Goal: Leave review/rating: Share an evaluation or opinion about a product, service, or content

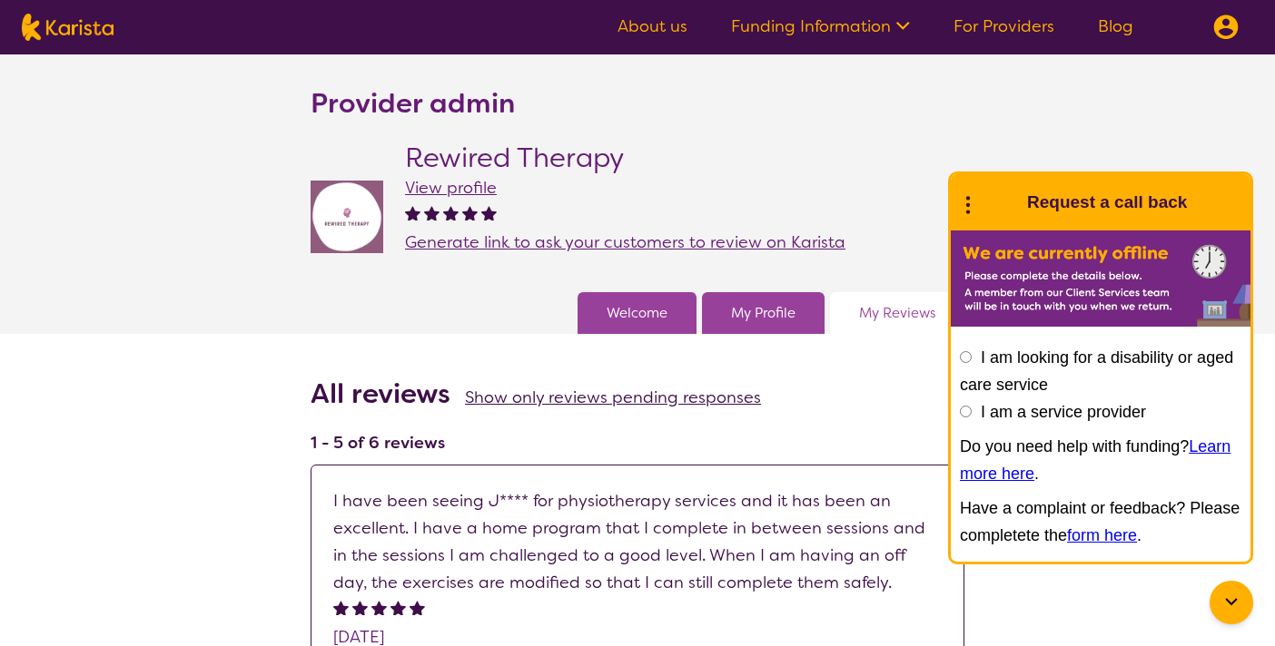
click at [550, 237] on span "Generate link to ask your customers to review on Karista" at bounding box center [625, 242] width 440 height 22
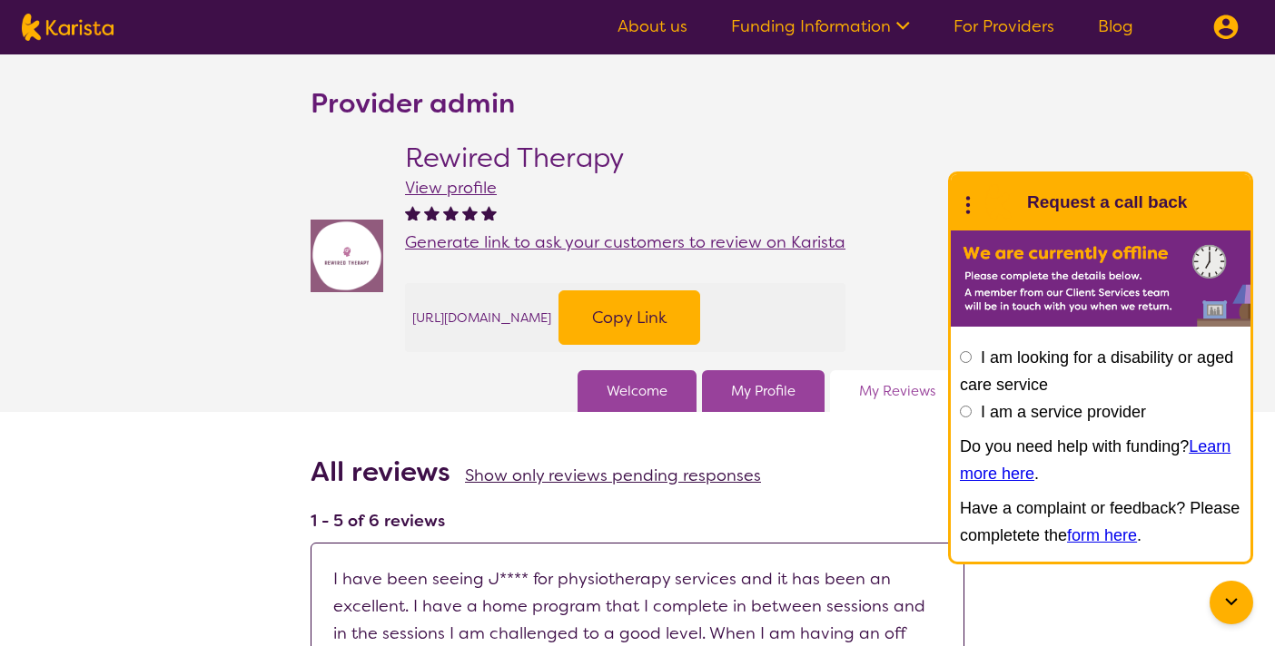
click at [700, 320] on button "Copy Link" at bounding box center [629, 317] width 142 height 54
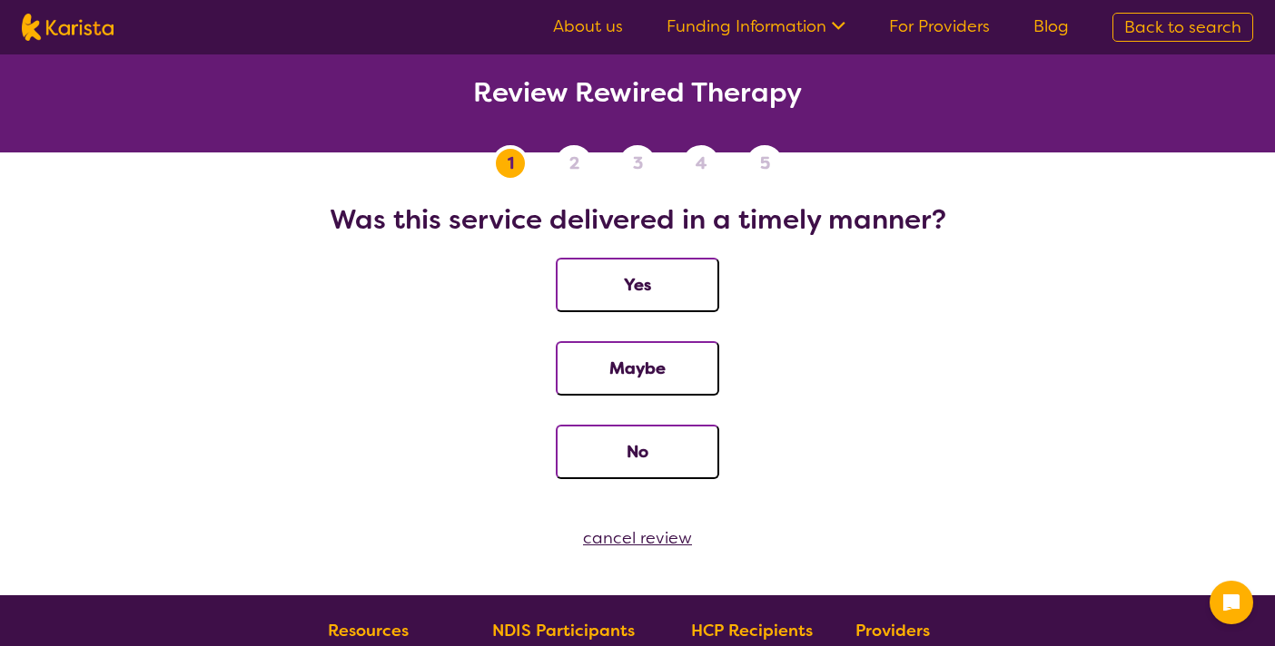
click at [662, 281] on button "Yes" at bounding box center [637, 285] width 163 height 54
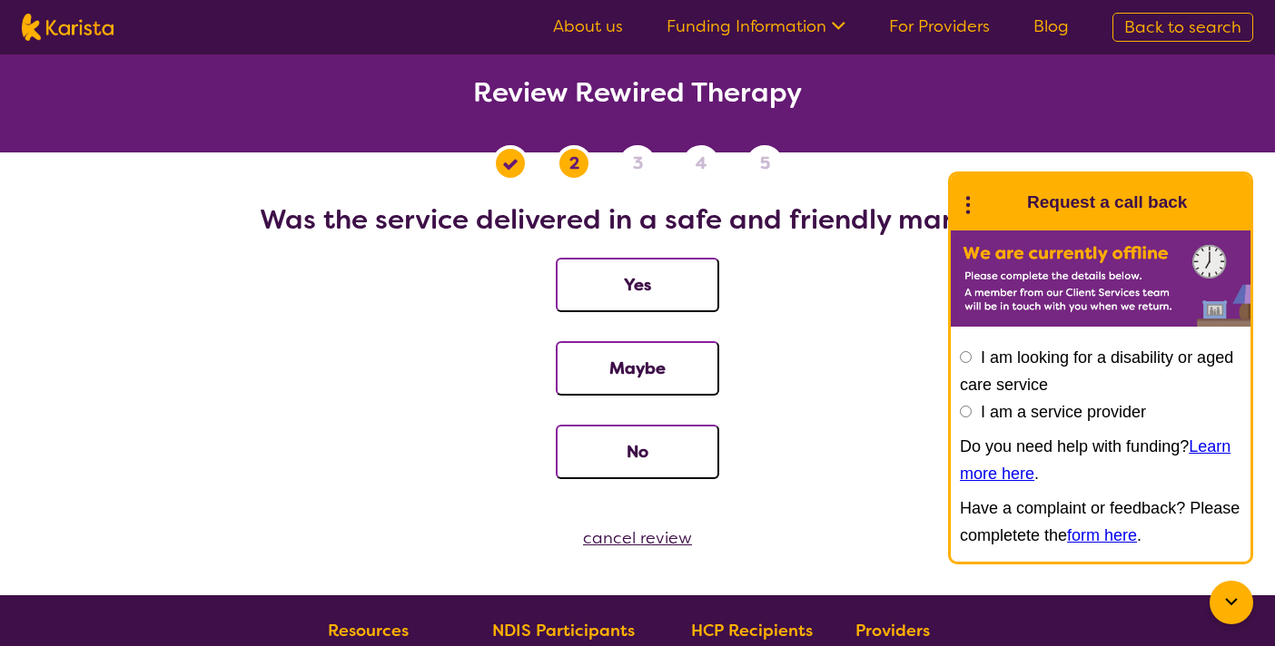
click at [678, 283] on button "Yes" at bounding box center [637, 285] width 163 height 54
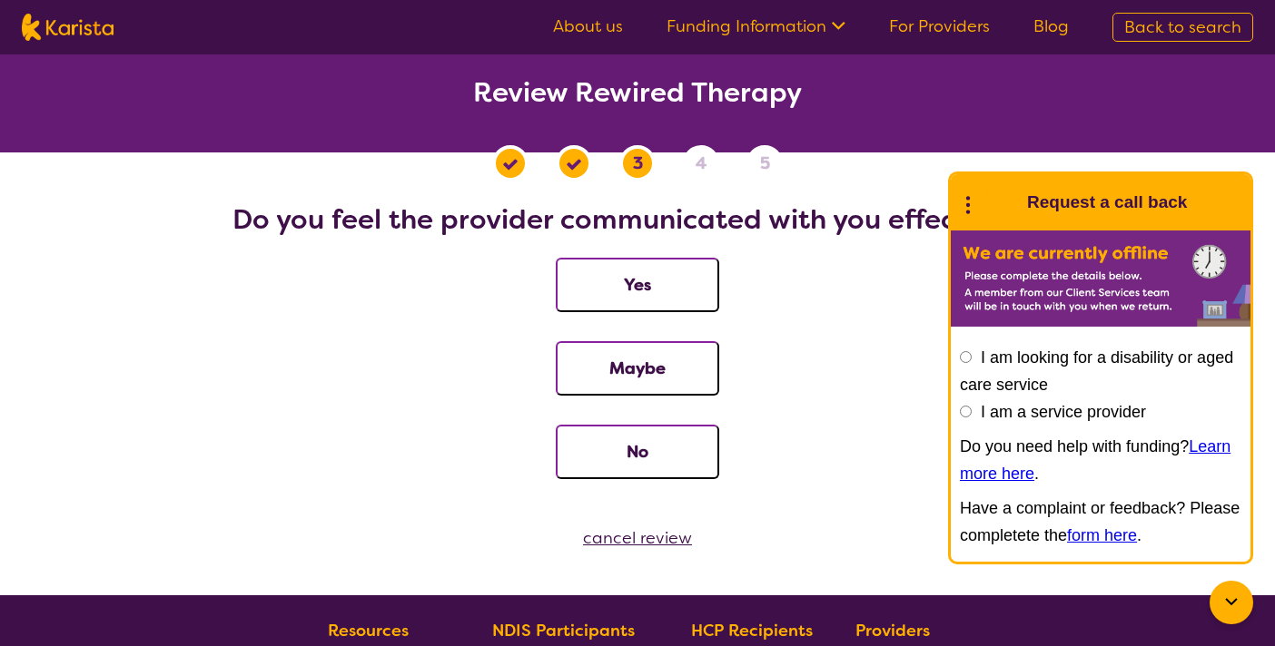
click at [678, 283] on button "Yes" at bounding box center [637, 285] width 163 height 54
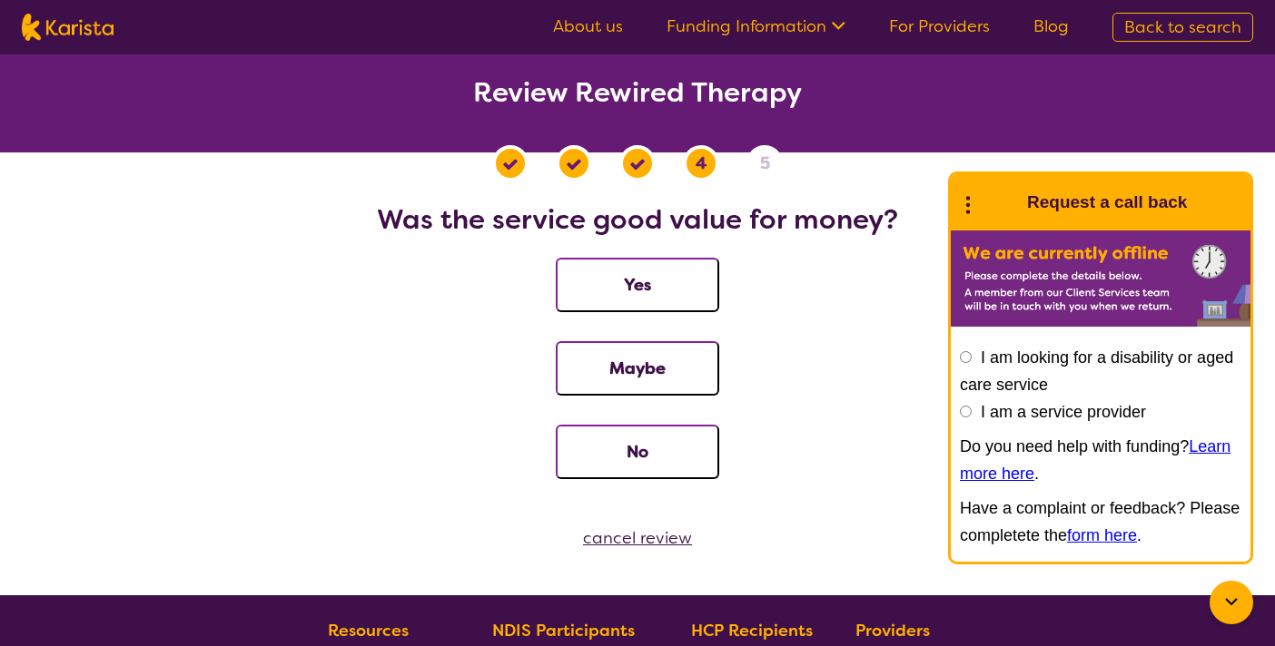
click at [658, 285] on button "Yes" at bounding box center [637, 285] width 163 height 54
click at [635, 284] on button "Yes" at bounding box center [637, 285] width 163 height 54
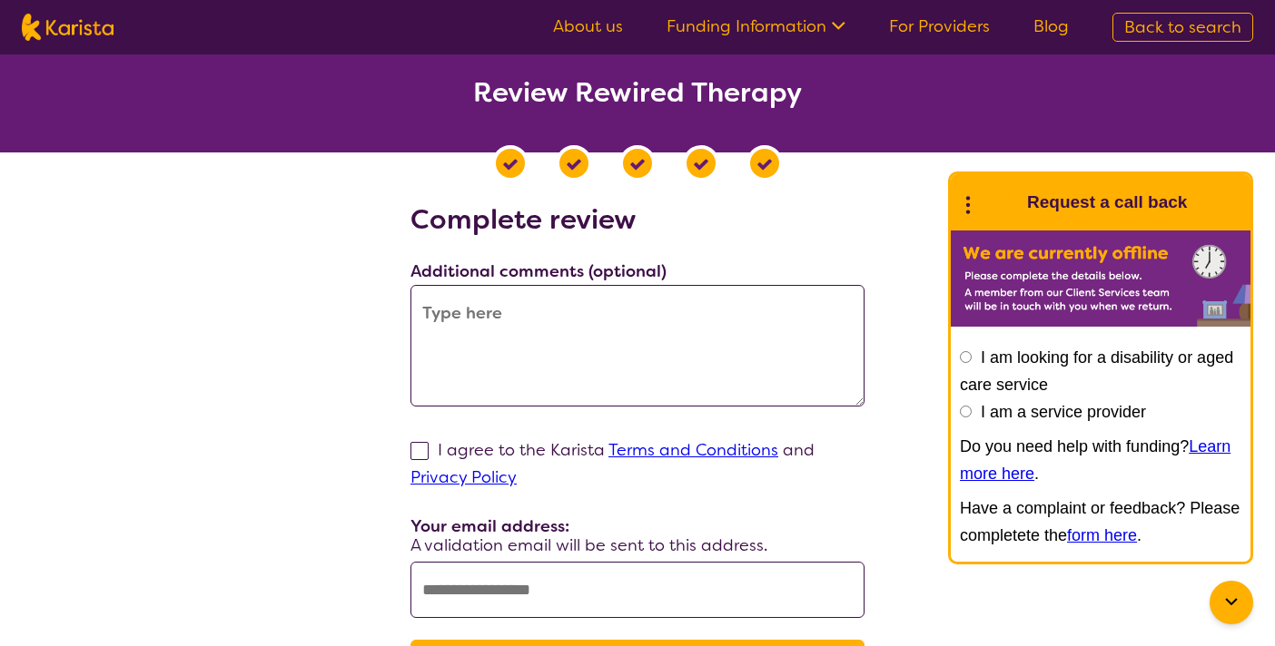
click at [586, 339] on textarea at bounding box center [637, 346] width 454 height 122
paste textarea "[URL][DOMAIN_NAME]"
click at [556, 328] on textarea "[URL][DOMAIN_NAME]" at bounding box center [637, 346] width 454 height 122
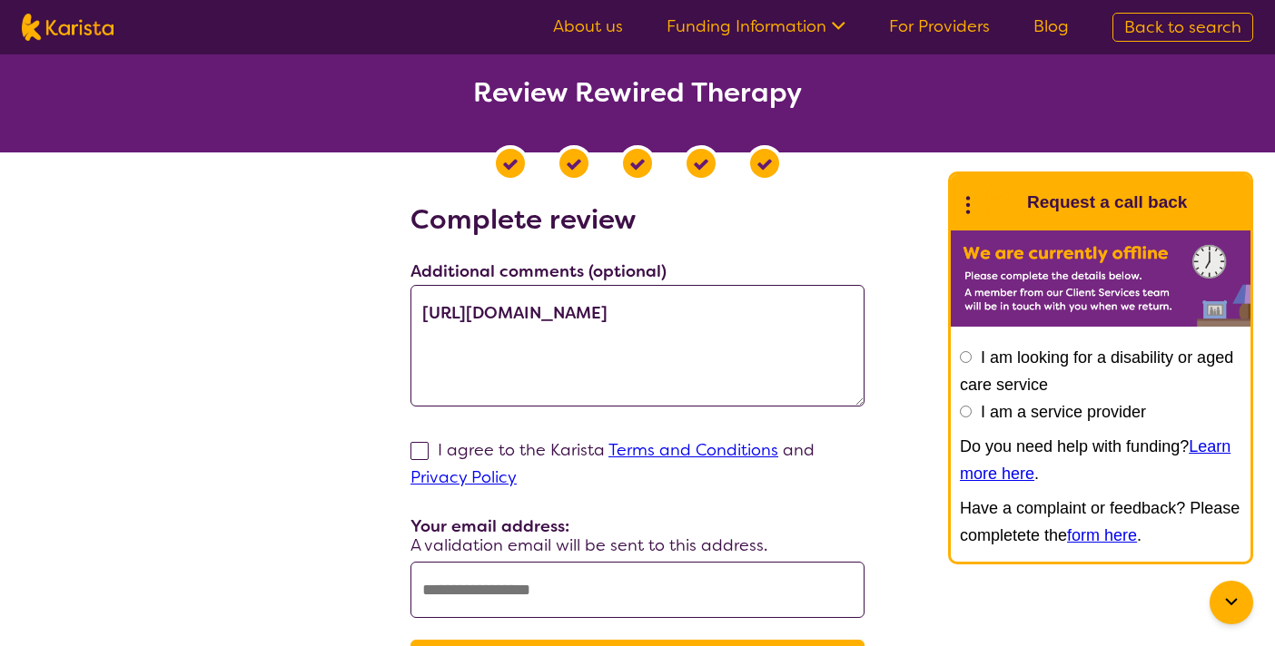
paste textarea "We’ve had such a positive experience with Rewired Therapy. The OT services have…"
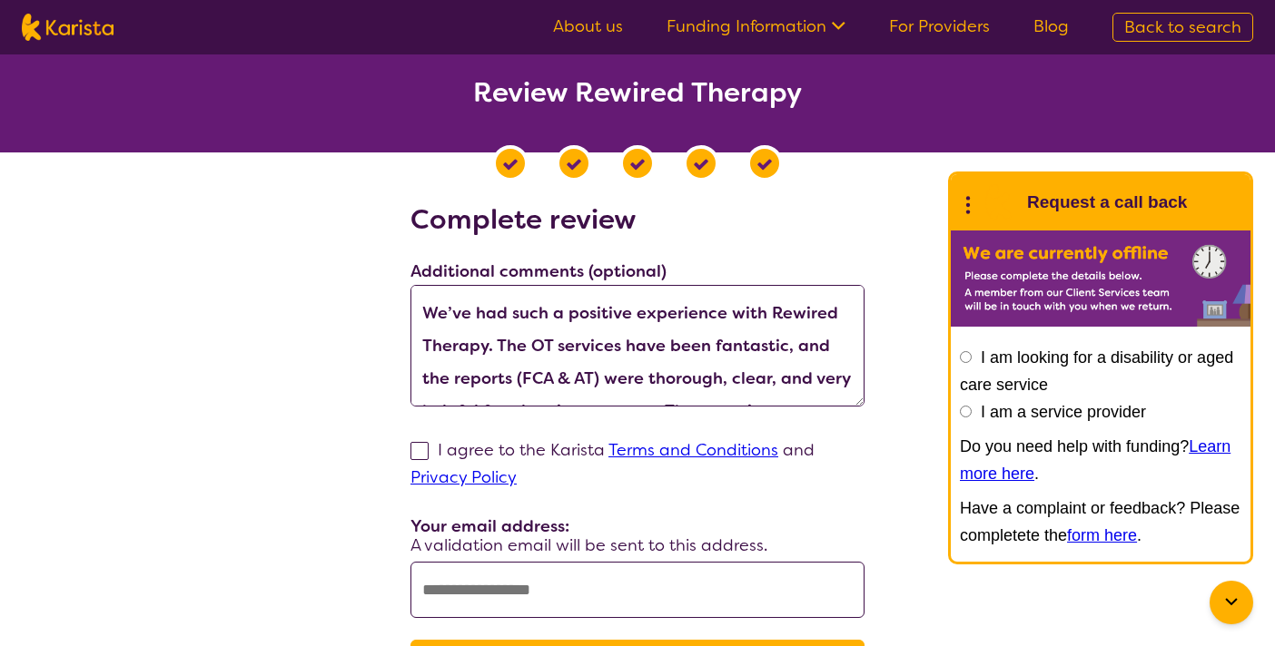
scroll to position [81, 0]
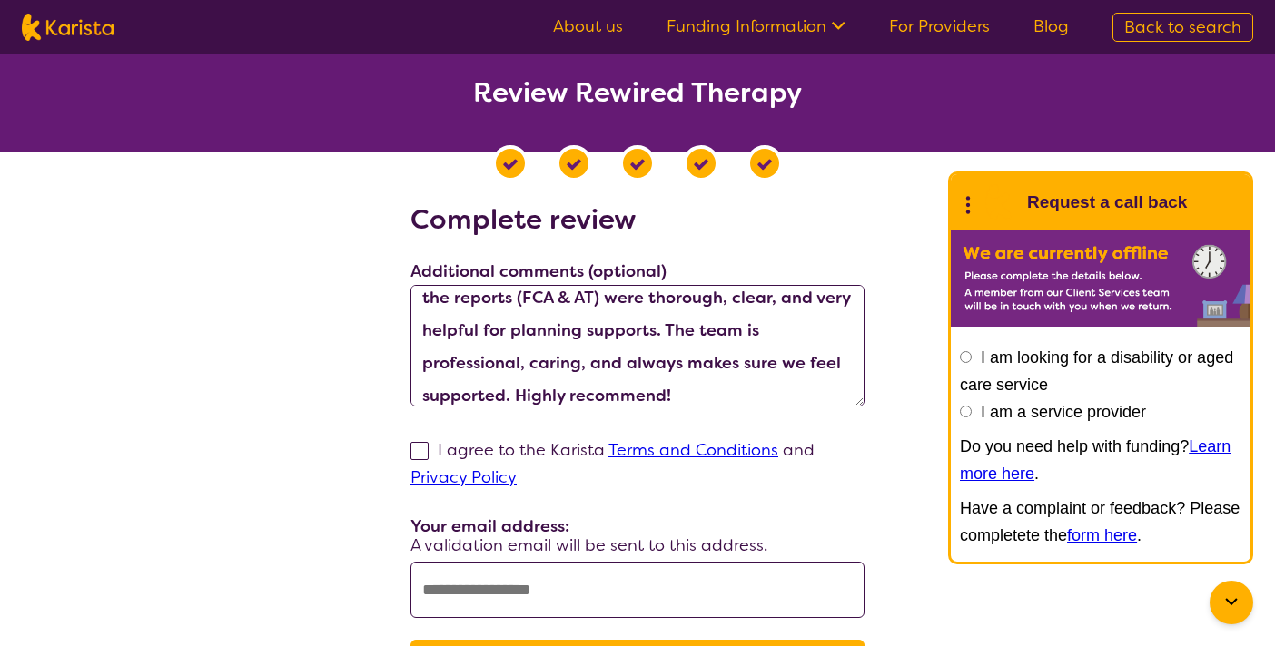
type textarea "We’ve had such a positive experience with Rewired Therapy. The OT services have…"
click at [419, 449] on span at bounding box center [419, 451] width 18 height 18
click at [517, 471] on input "I agree to the Karista Terms and Conditions and Privacy Policy" at bounding box center [523, 477] width 12 height 12
checkbox input "true"
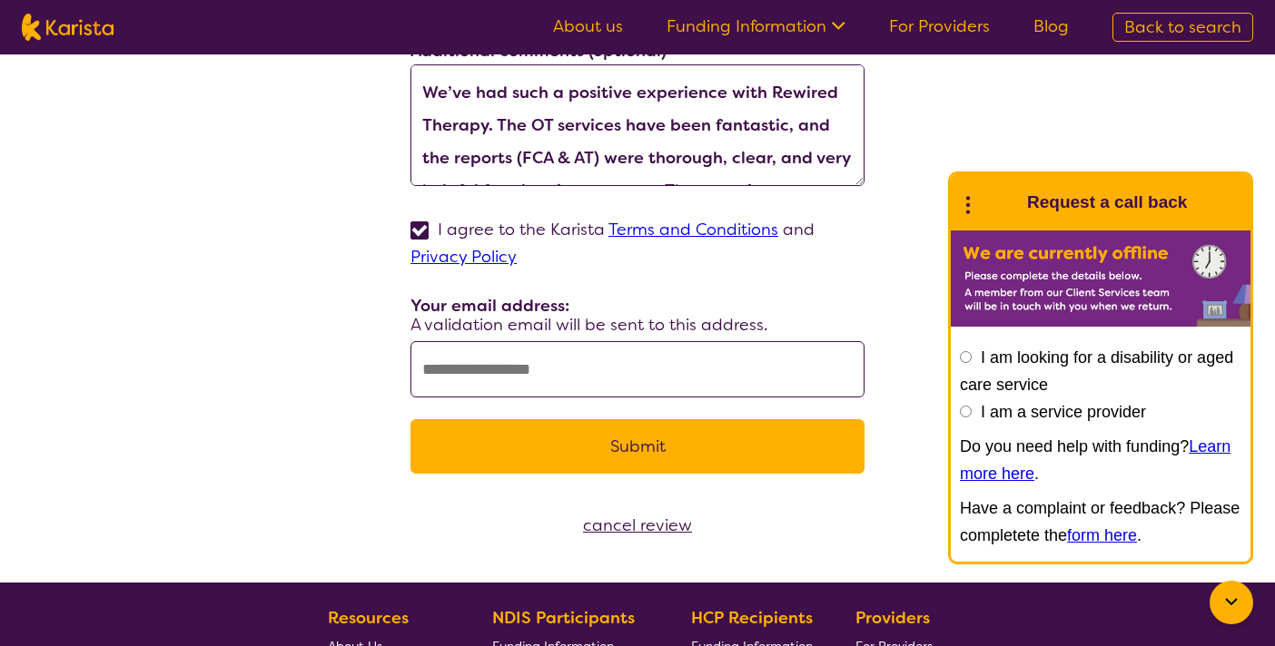
scroll to position [274, 0]
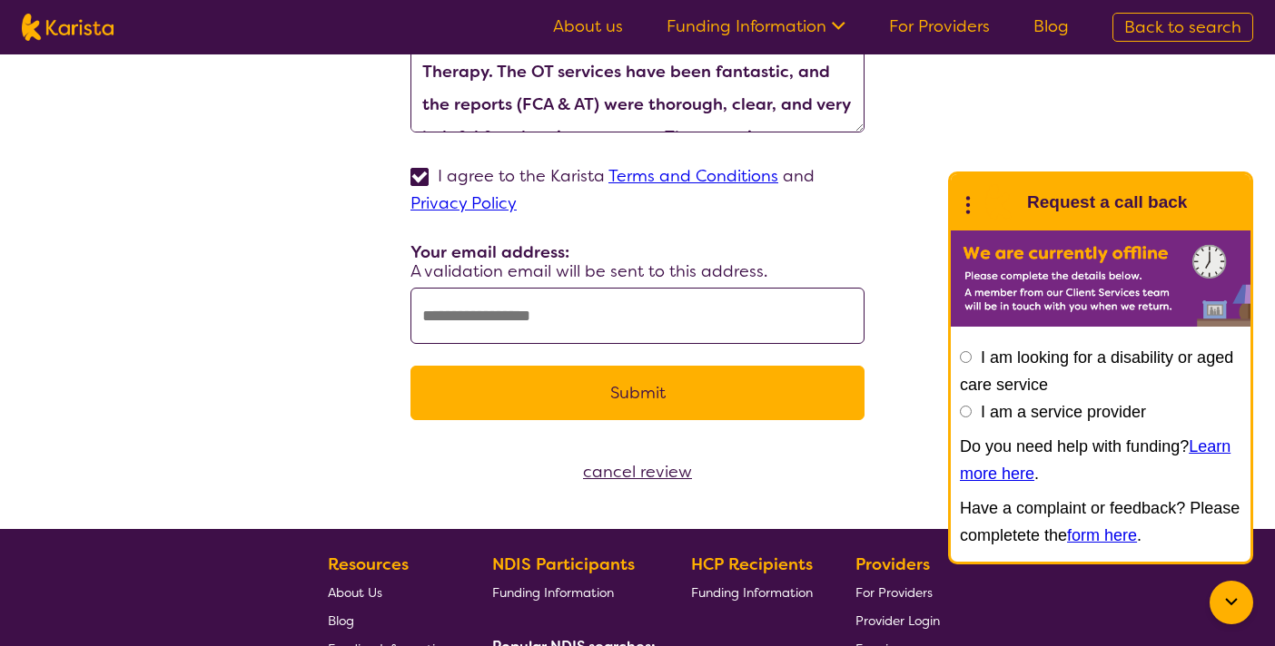
click at [529, 294] on input "text" at bounding box center [637, 316] width 454 height 56
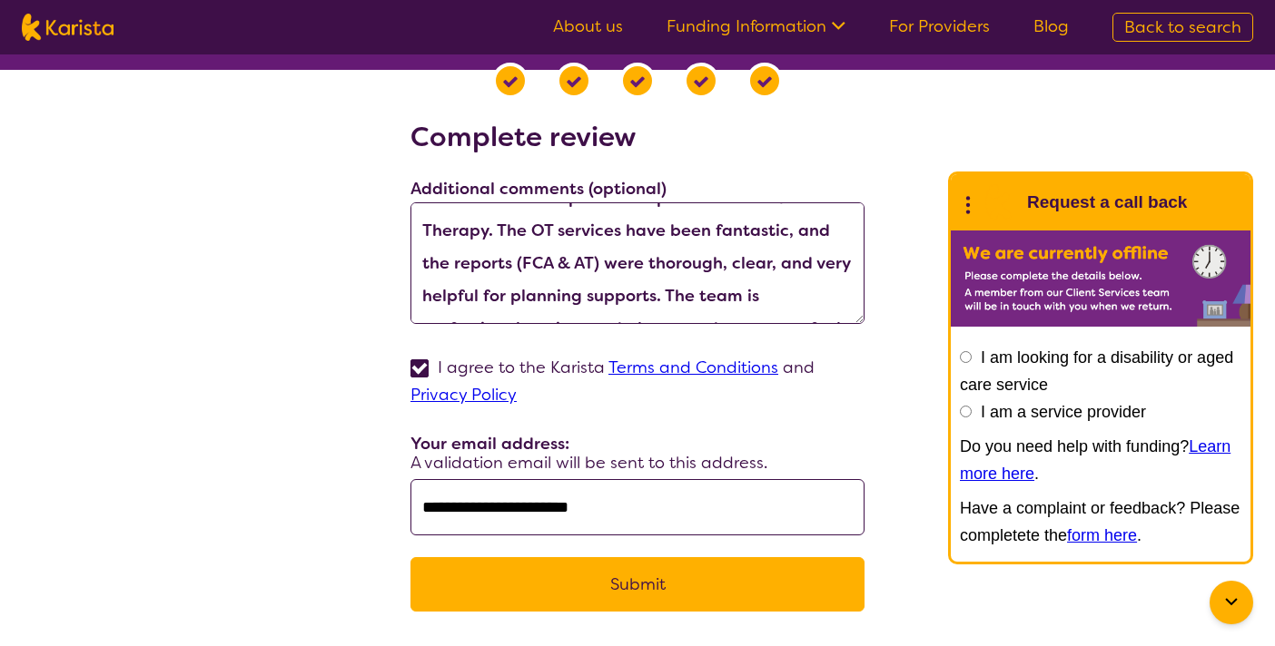
scroll to position [34, 0]
type input "**********"
click at [618, 231] on textarea "We’ve had such a positive experience with Rewired Therapy. The OT services have…" at bounding box center [637, 263] width 454 height 122
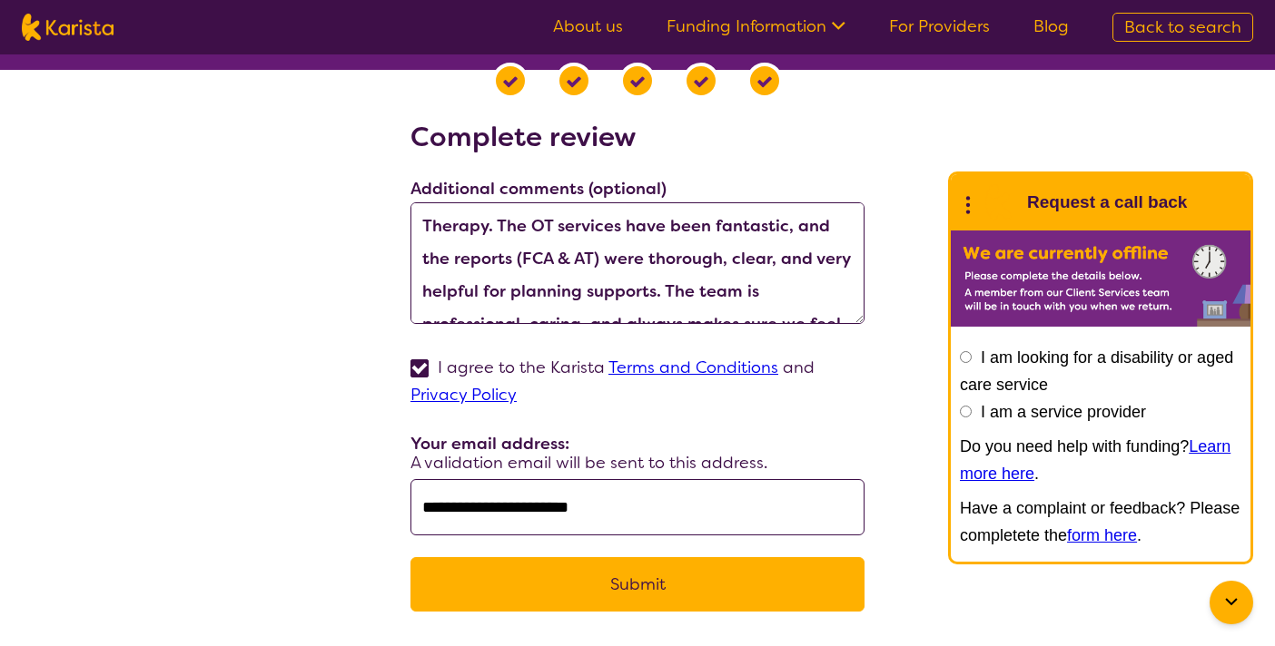
click at [519, 261] on textarea "We’ve had such a positive experience with Rewired Therapy. The OT services have…" at bounding box center [637, 263] width 454 height 122
click at [676, 261] on textarea "We’ve had such a positive experience with Rewired Therapy. The OT services have…" at bounding box center [637, 263] width 454 height 122
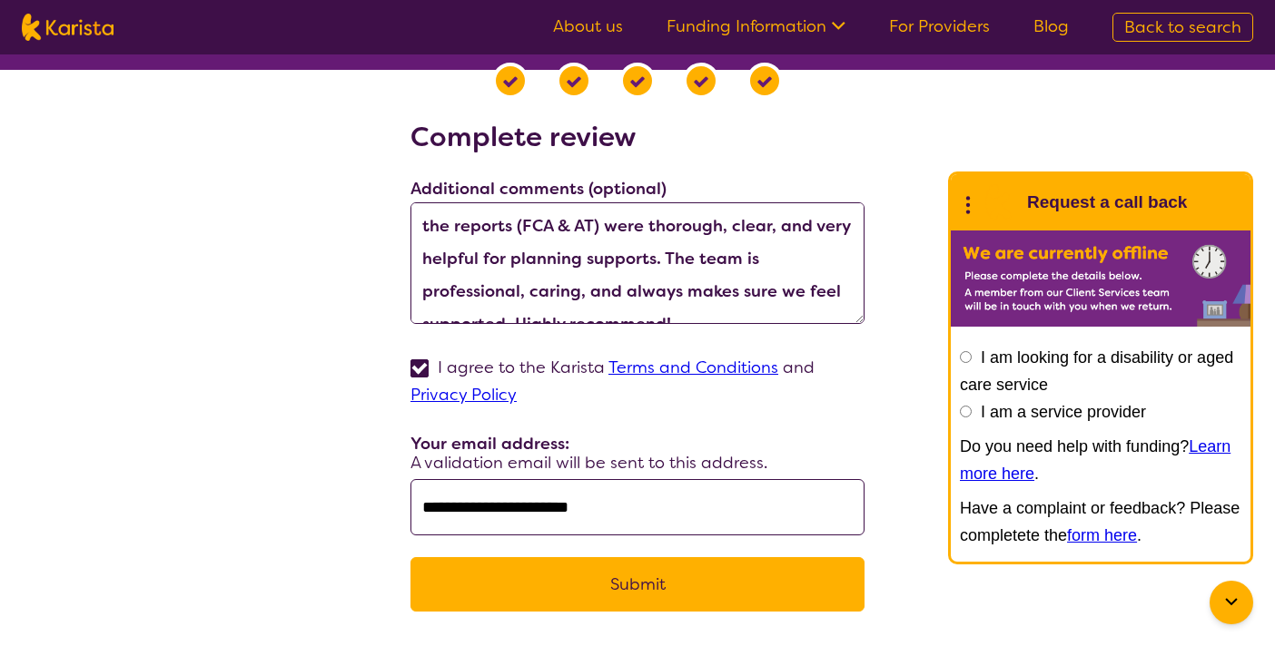
scroll to position [72, 0]
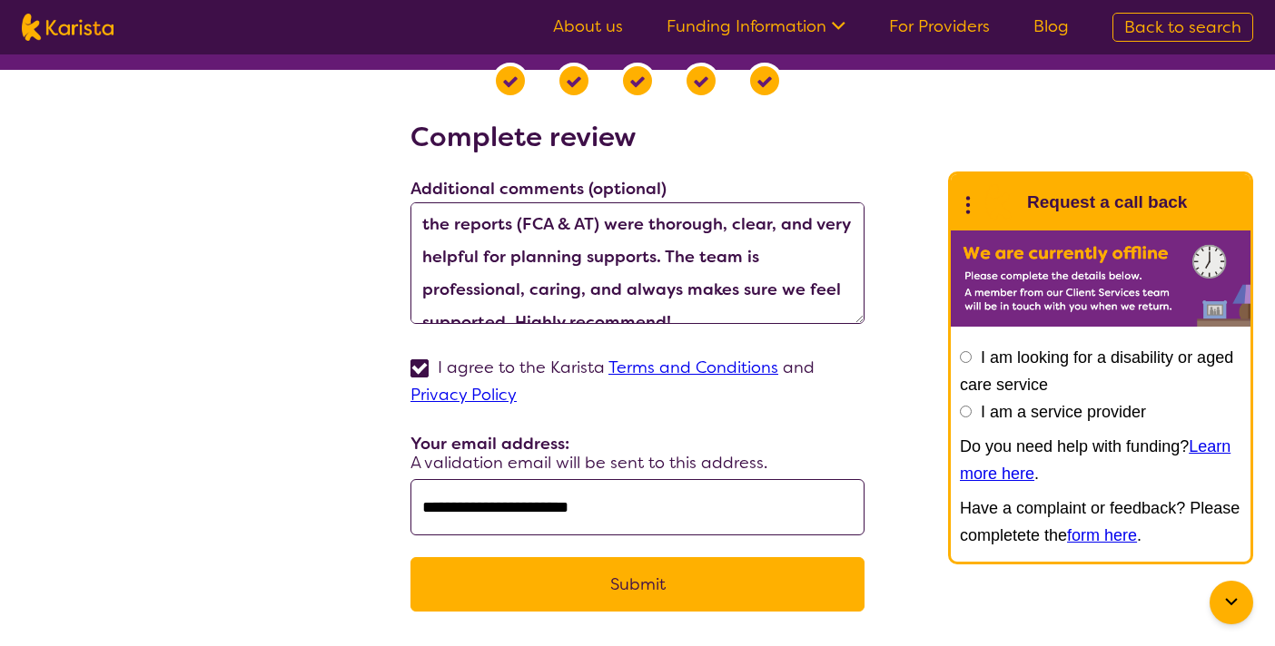
click at [655, 252] on textarea "We’ve had such a positive experience with Rewired Therapy. The OT services have…" at bounding box center [637, 263] width 454 height 122
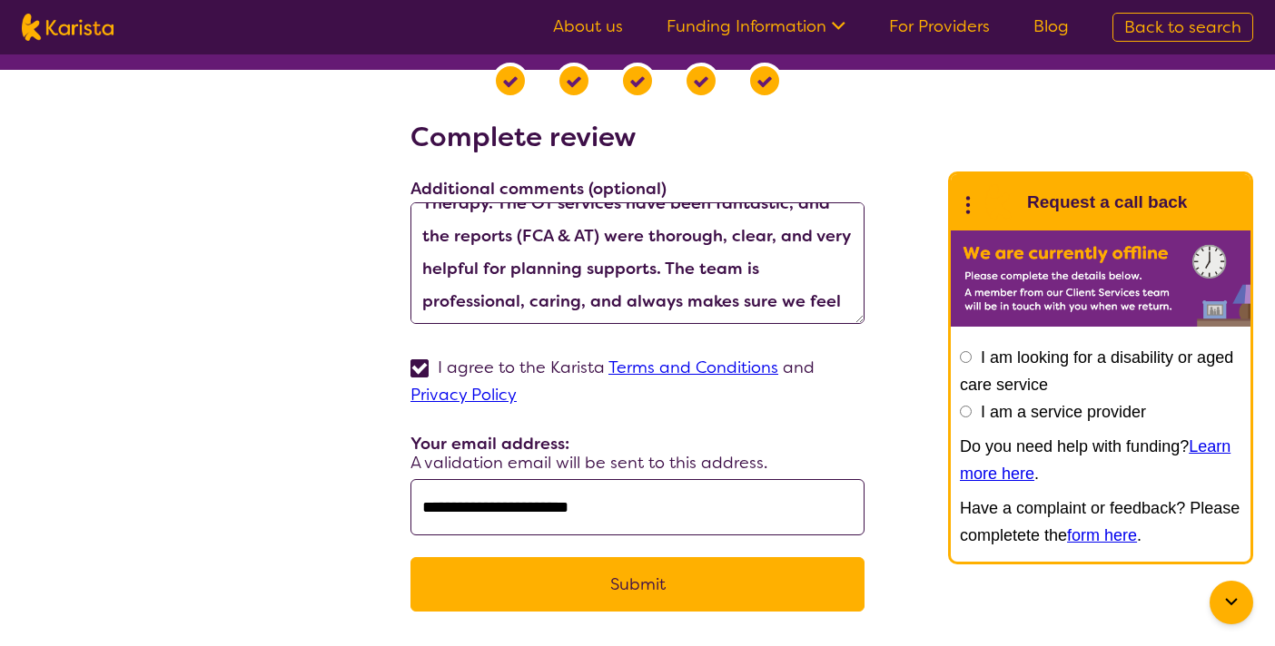
scroll to position [59, 0]
drag, startPoint x: 659, startPoint y: 265, endPoint x: 356, endPoint y: 271, distance: 303.3
click at [356, 271] on div "**********" at bounding box center [637, 377] width 1231 height 513
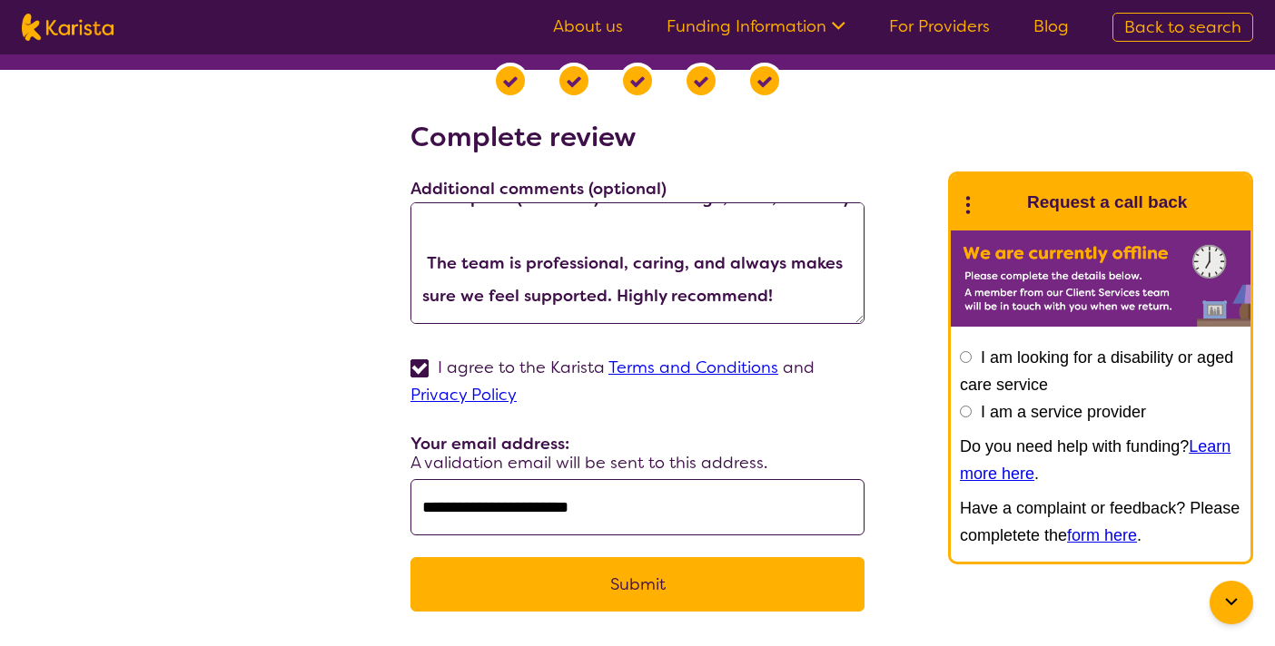
scroll to position [82, 0]
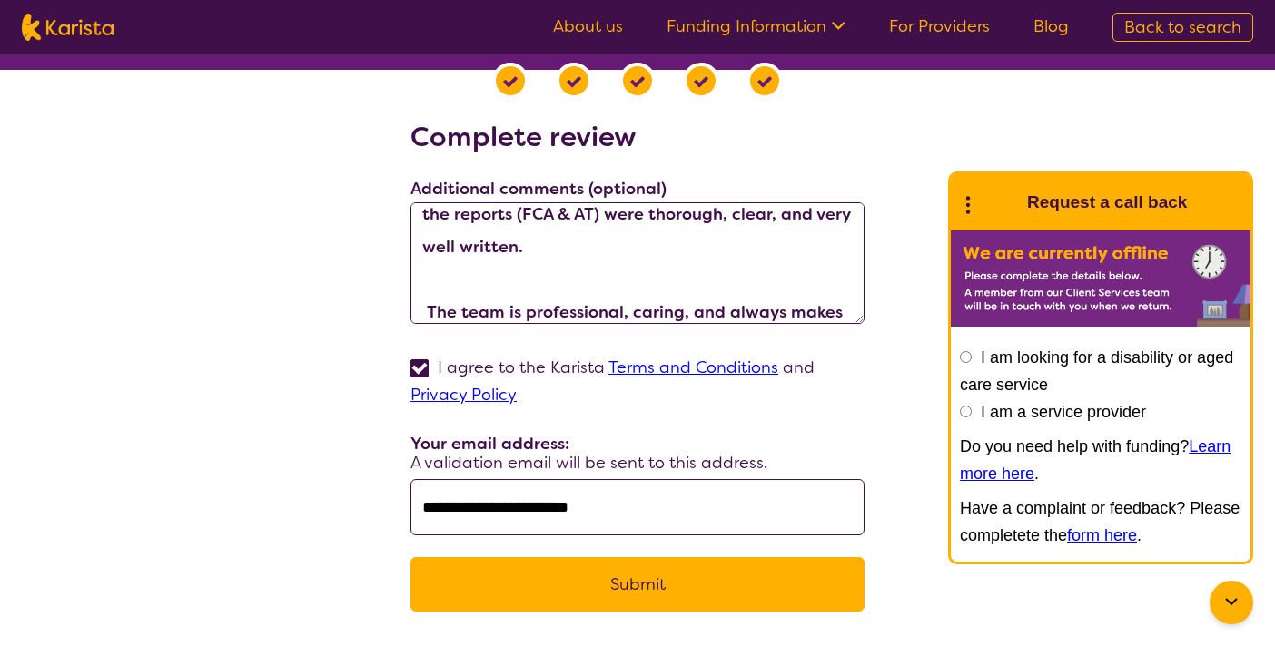
click at [577, 243] on textarea "We’ve had such a positive experience with Rewired Therapy. The OT services have…" at bounding box center [637, 263] width 454 height 122
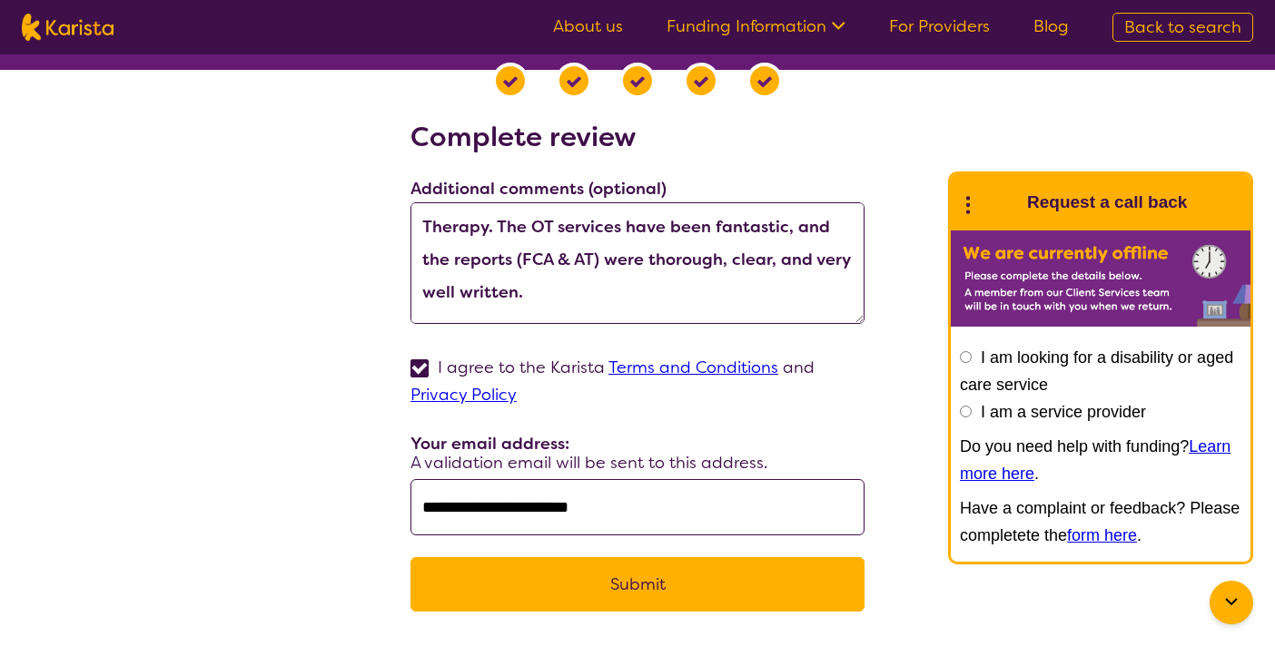
scroll to position [41, 0]
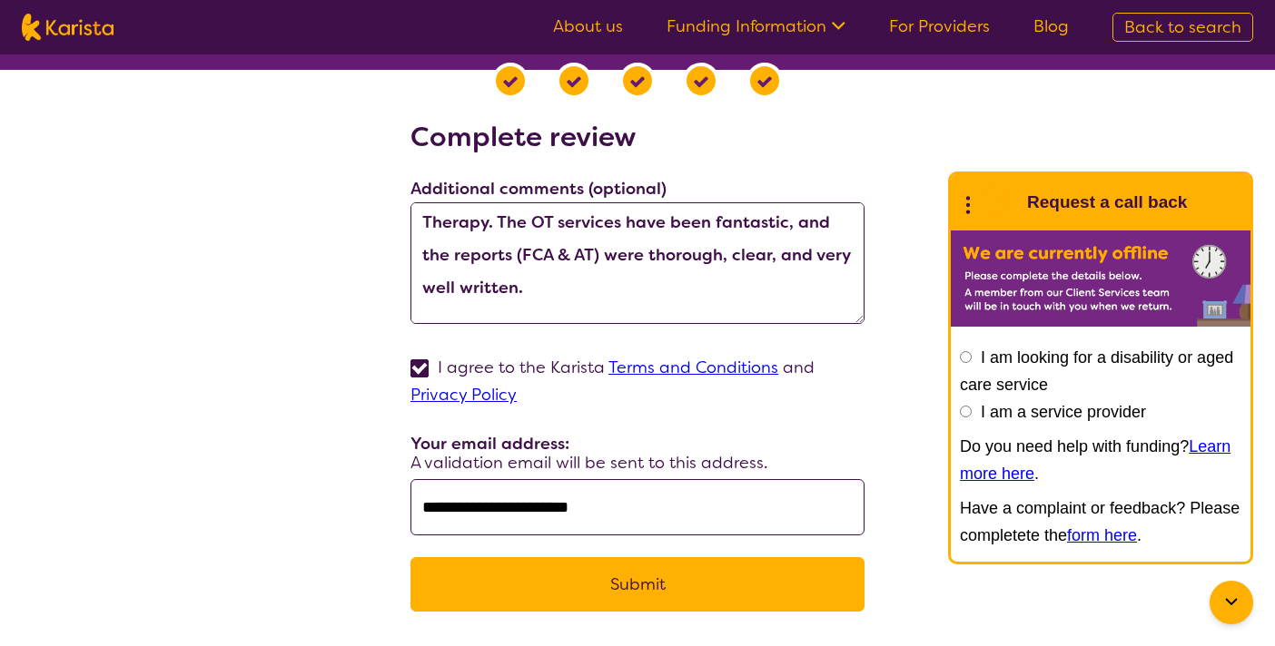
click at [643, 252] on textarea "We’ve had such a positive experience with Rewired Therapy. The OT services have…" at bounding box center [637, 263] width 454 height 122
click at [520, 258] on textarea "We’ve had such a positive experience with Rewired Therapy. The OT services have…" at bounding box center [637, 263] width 454 height 122
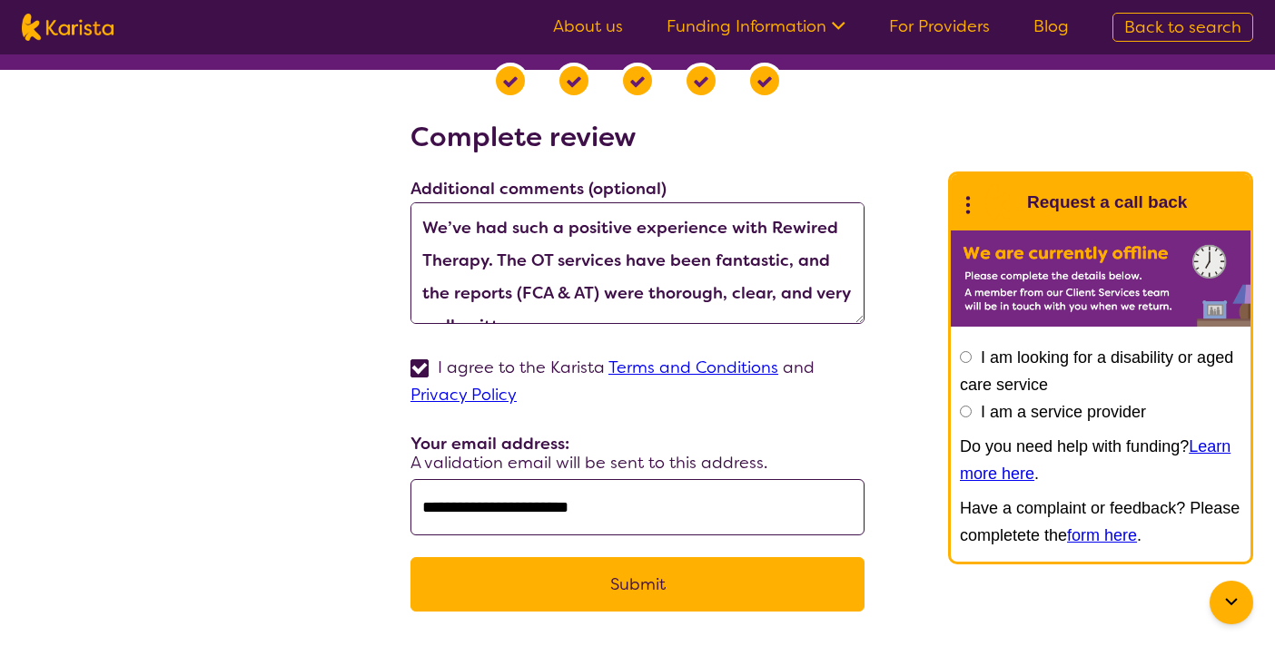
scroll to position [0, 0]
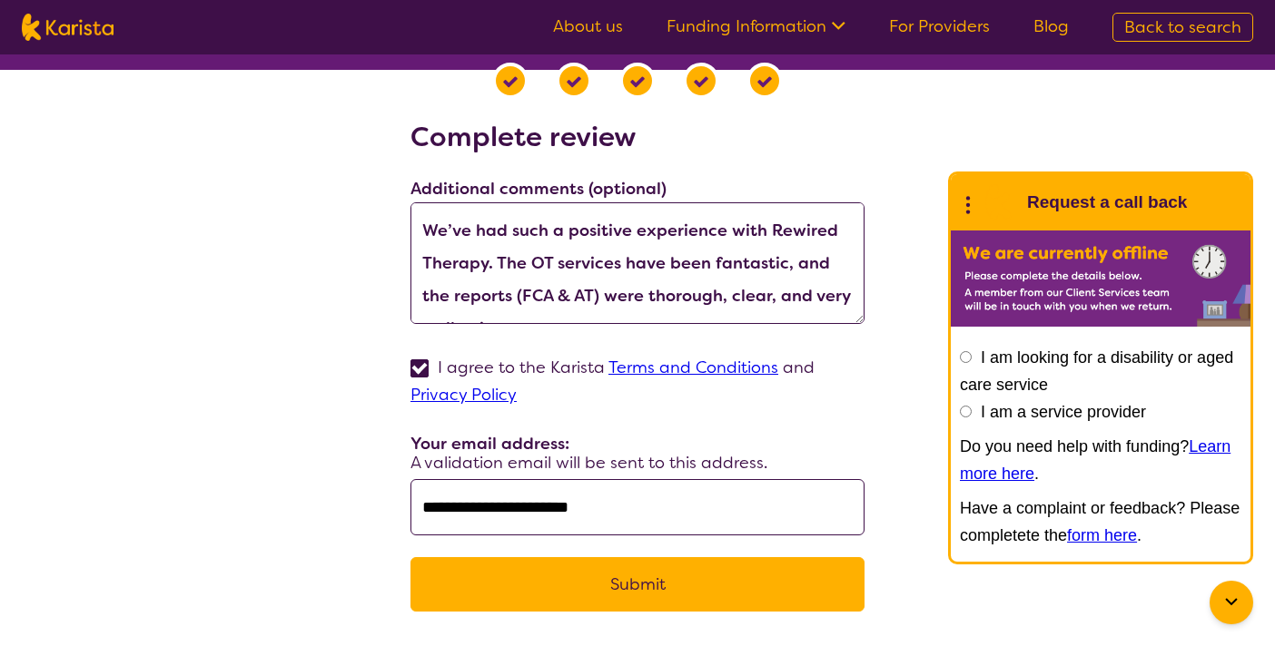
click at [553, 260] on textarea "We’ve had such a positive experience with Rewired Therapy. The OT services have…" at bounding box center [637, 263] width 454 height 122
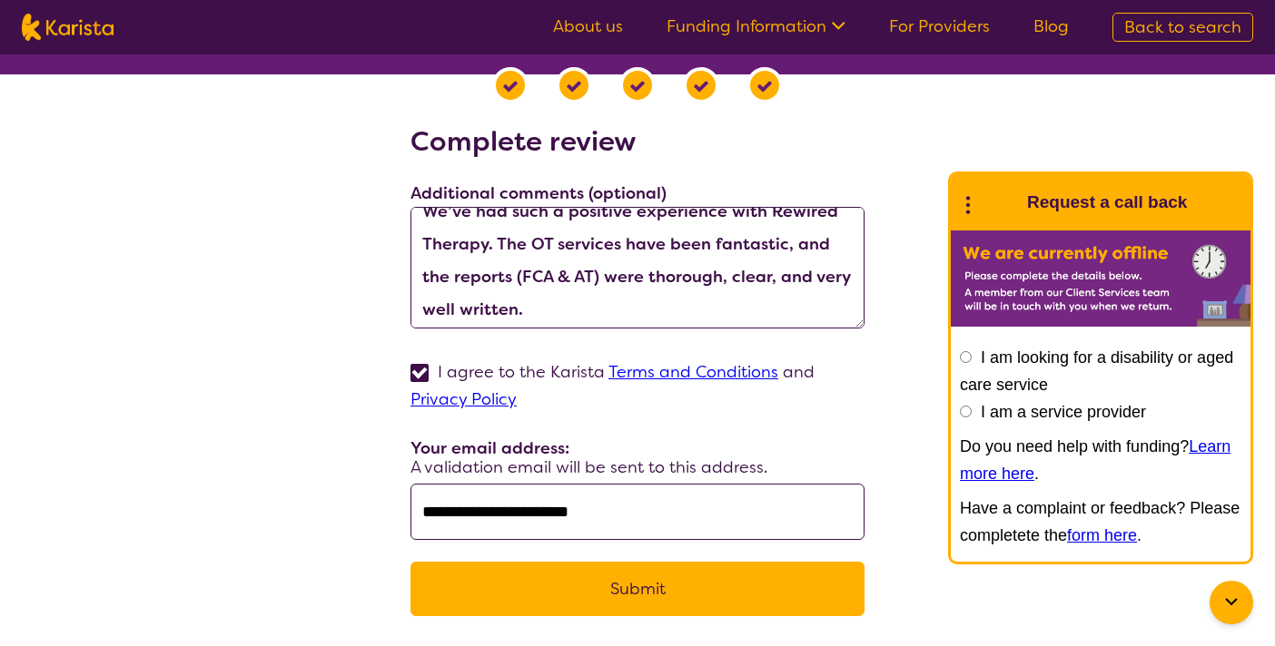
scroll to position [28, 0]
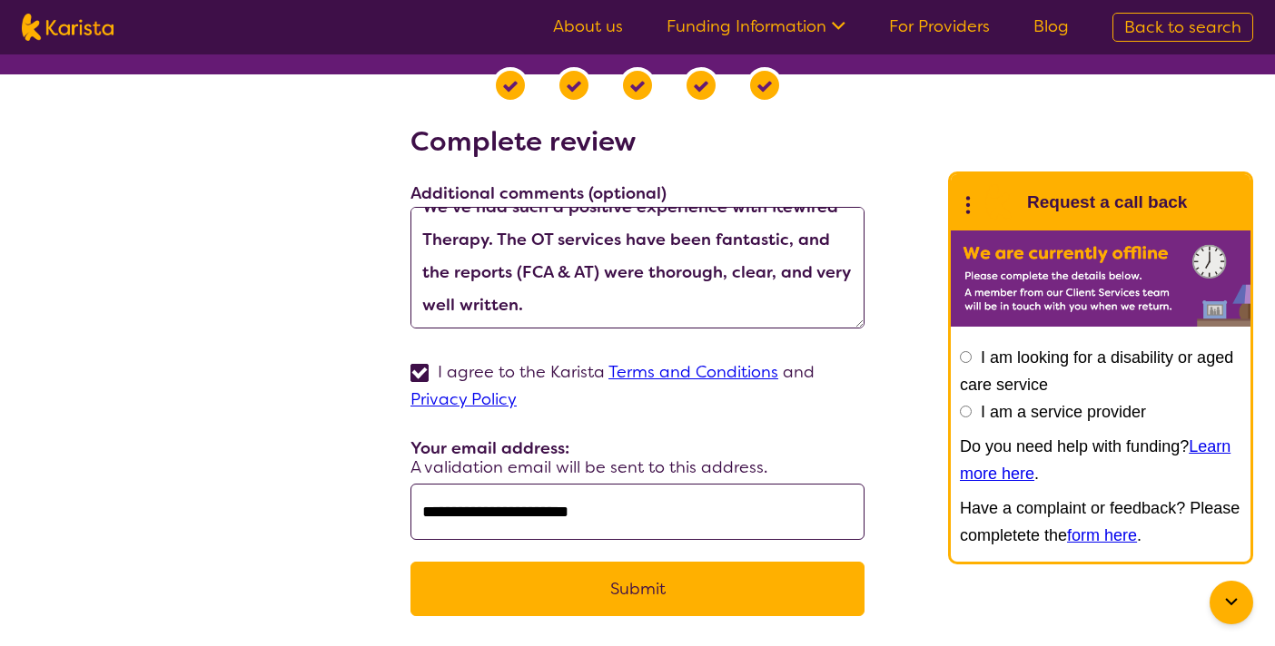
click at [487, 243] on textarea "We’ve had such a positive experience with Rewired Therapy. The OT services have…" at bounding box center [637, 268] width 454 height 122
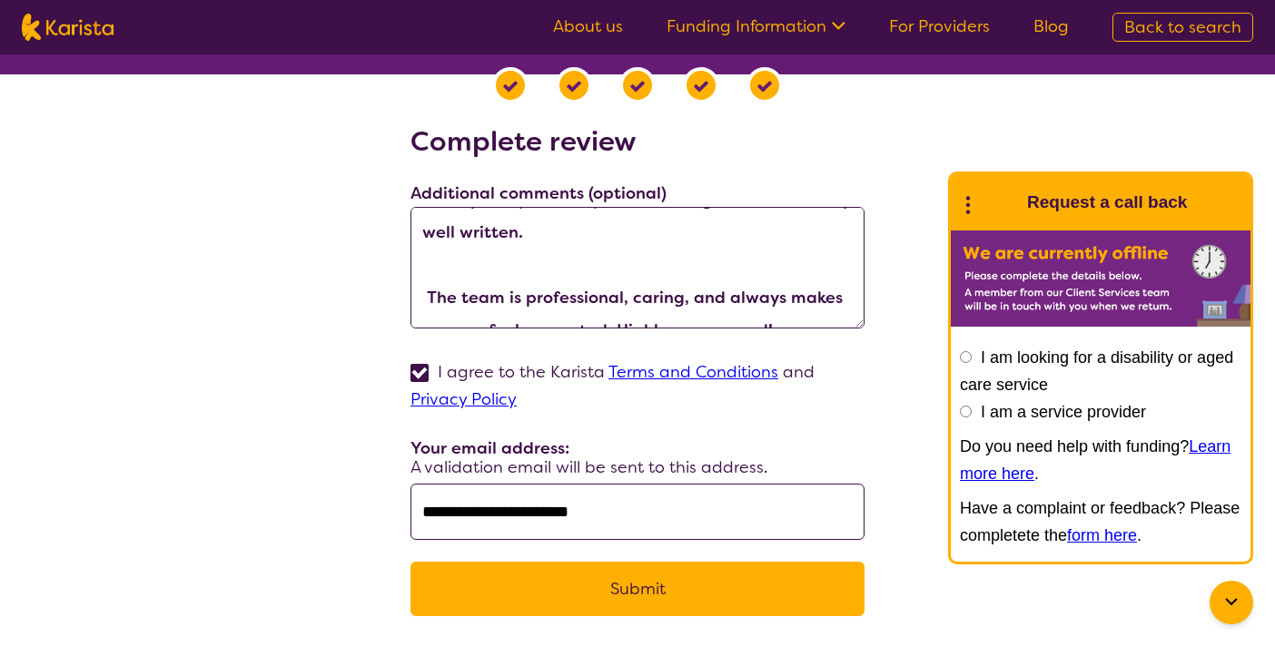
drag, startPoint x: 794, startPoint y: 241, endPoint x: 797, endPoint y: 323, distance: 82.7
click at [797, 323] on textarea "We’ve had such a positive experience with Rewired Therapy. The OT services have…" at bounding box center [637, 268] width 454 height 122
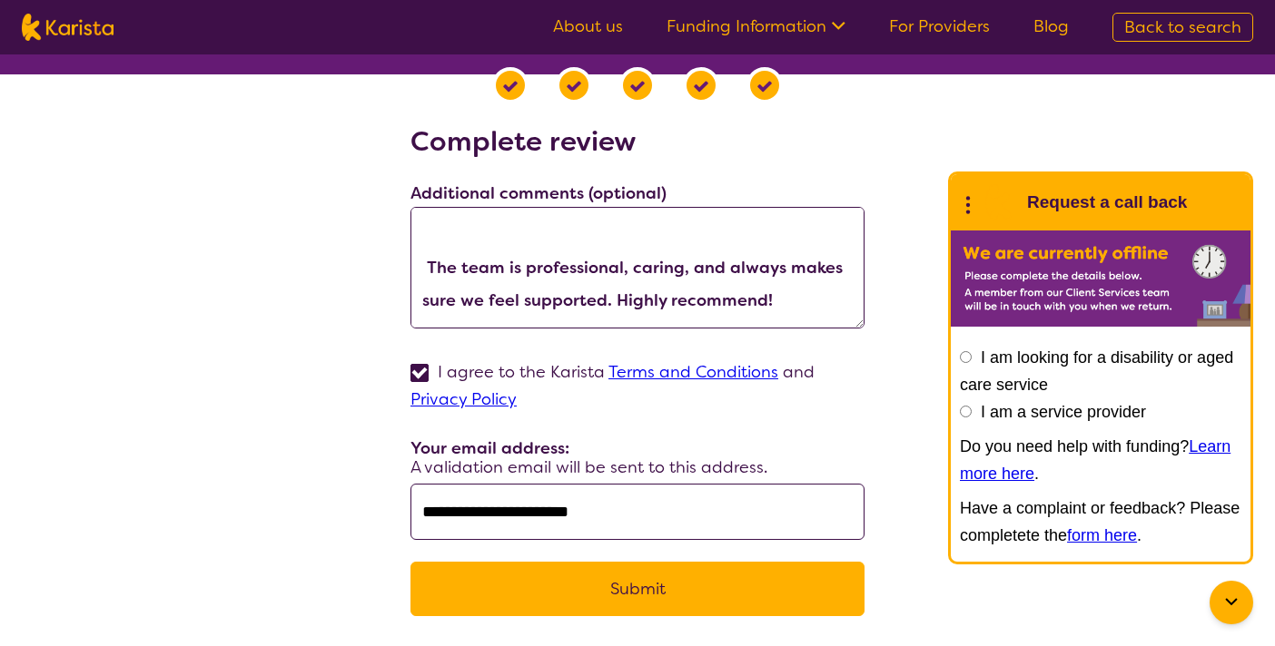
scroll to position [0, 0]
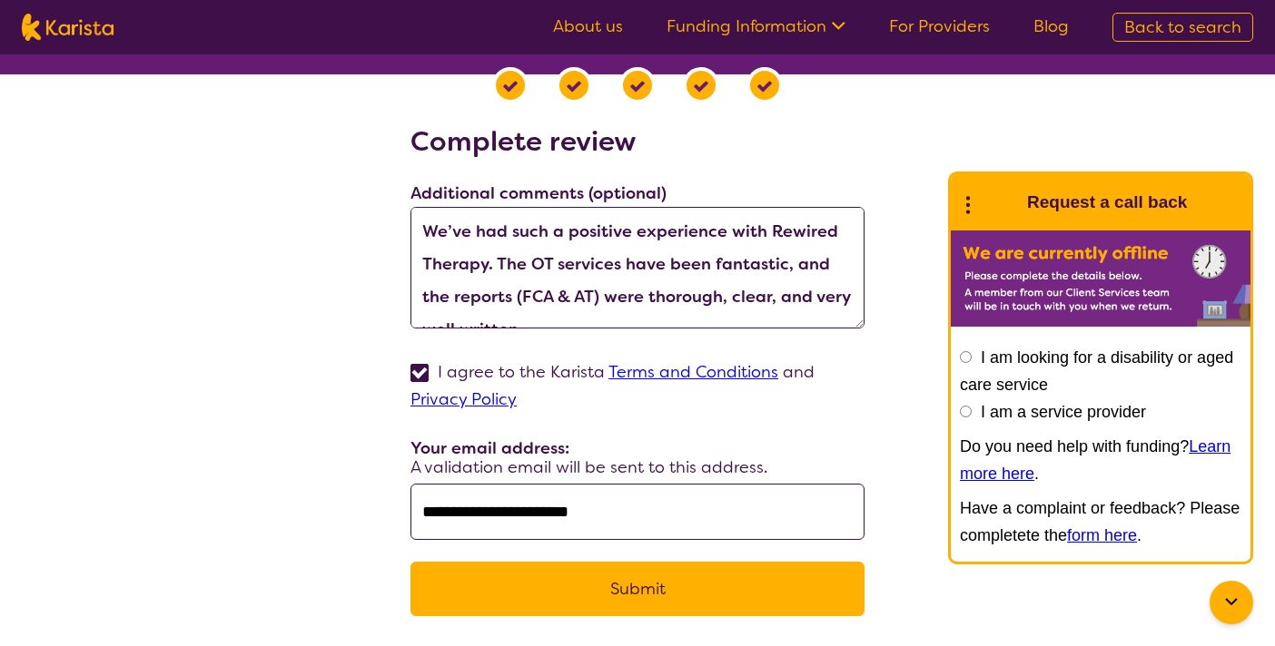
click at [783, 275] on textarea "We’ve had such a positive experience with Rewired Therapy. The OT services have…" at bounding box center [637, 268] width 454 height 122
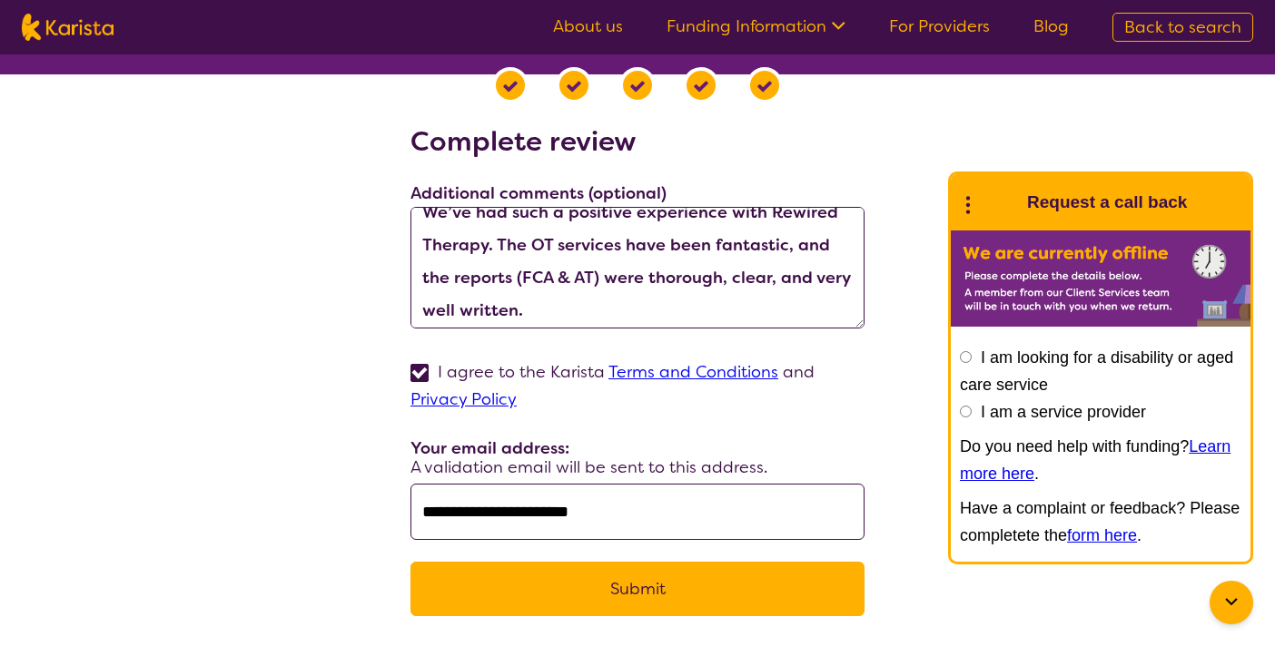
scroll to position [24, 0]
drag, startPoint x: 793, startPoint y: 245, endPoint x: 809, endPoint y: 300, distance: 57.5
click at [809, 300] on textarea "We’ve had such a positive experience with Rewired Therapy. The OT services have…" at bounding box center [637, 268] width 454 height 122
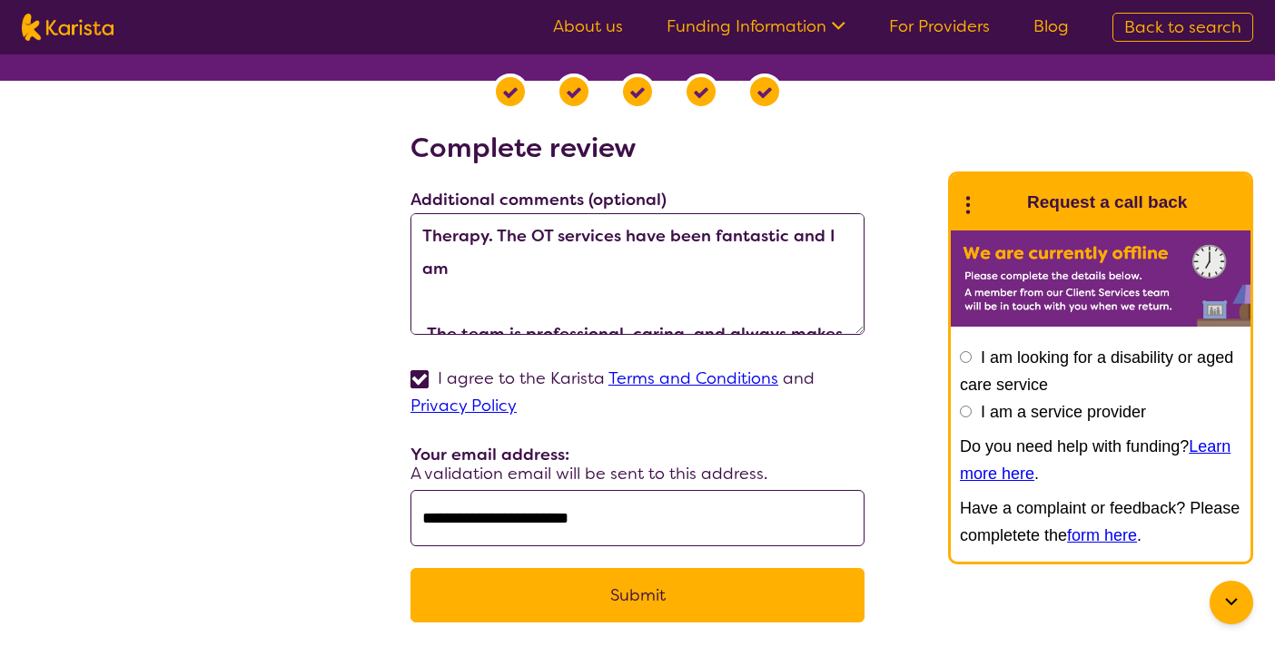
scroll to position [37, 0]
drag, startPoint x: 497, startPoint y: 233, endPoint x: 506, endPoint y: 245, distance: 14.9
click at [506, 245] on textarea "We’ve had such a positive experience with Rewired Therapy. The OT services have…" at bounding box center [637, 274] width 454 height 122
click at [518, 268] on textarea "We’ve had such a positive experience with Rewired Therapy. The OT services have…" at bounding box center [637, 274] width 454 height 122
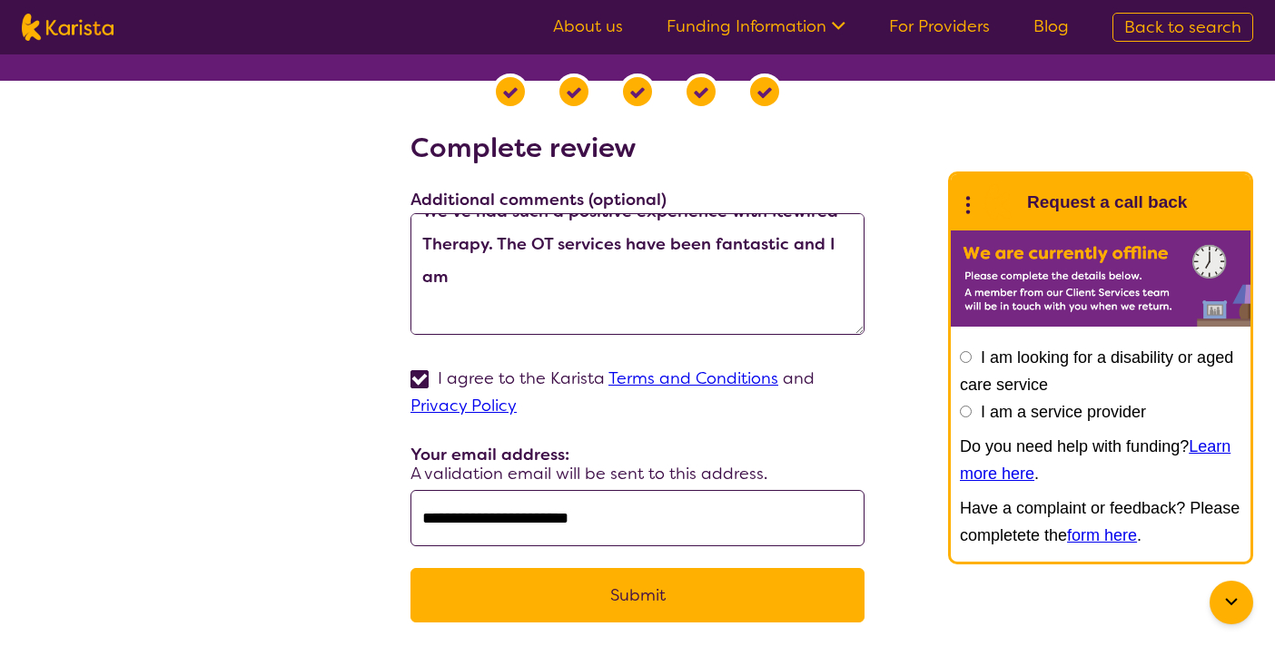
scroll to position [34, 0]
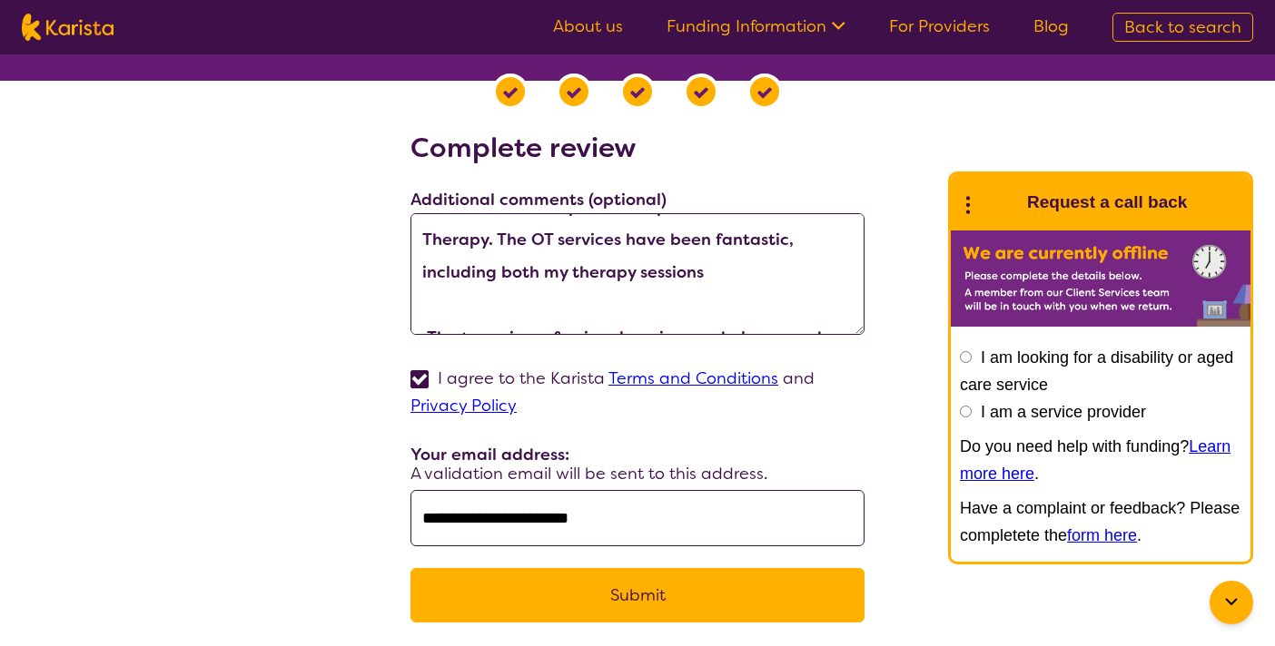
drag, startPoint x: 549, startPoint y: 271, endPoint x: 853, endPoint y: 279, distance: 304.2
click at [853, 279] on textarea "We’ve had such a positive experience with Rewired Therapy. The OT services have…" at bounding box center [637, 274] width 454 height 122
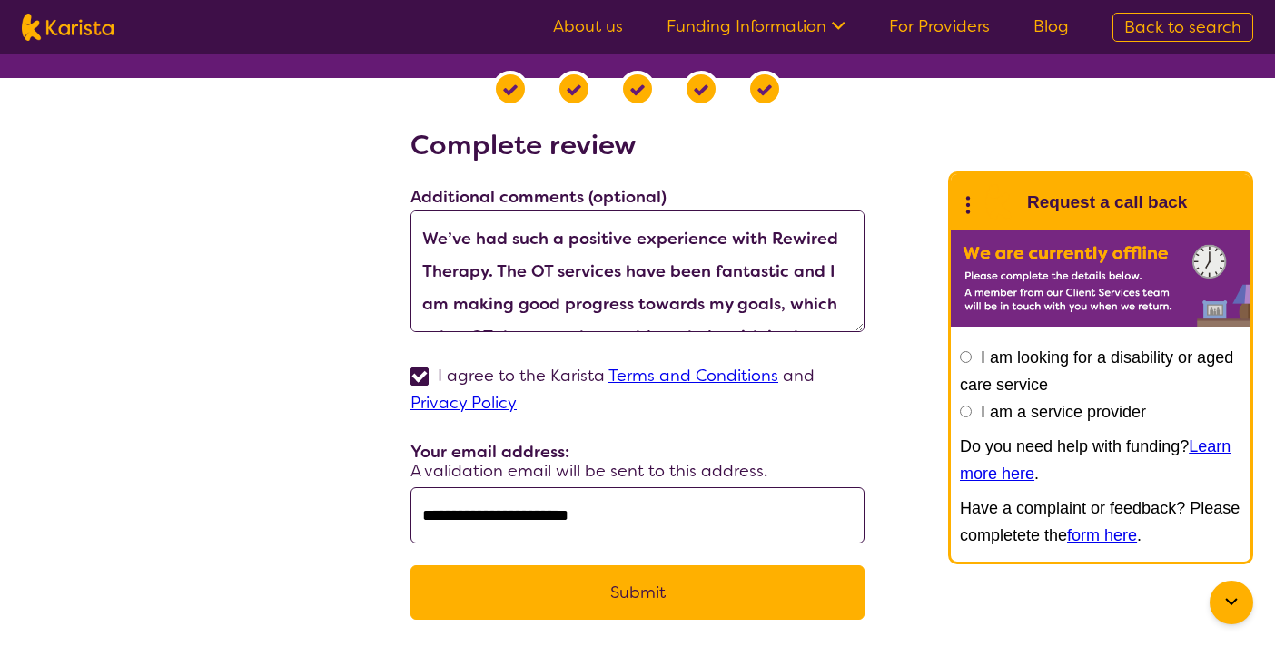
scroll to position [12, 0]
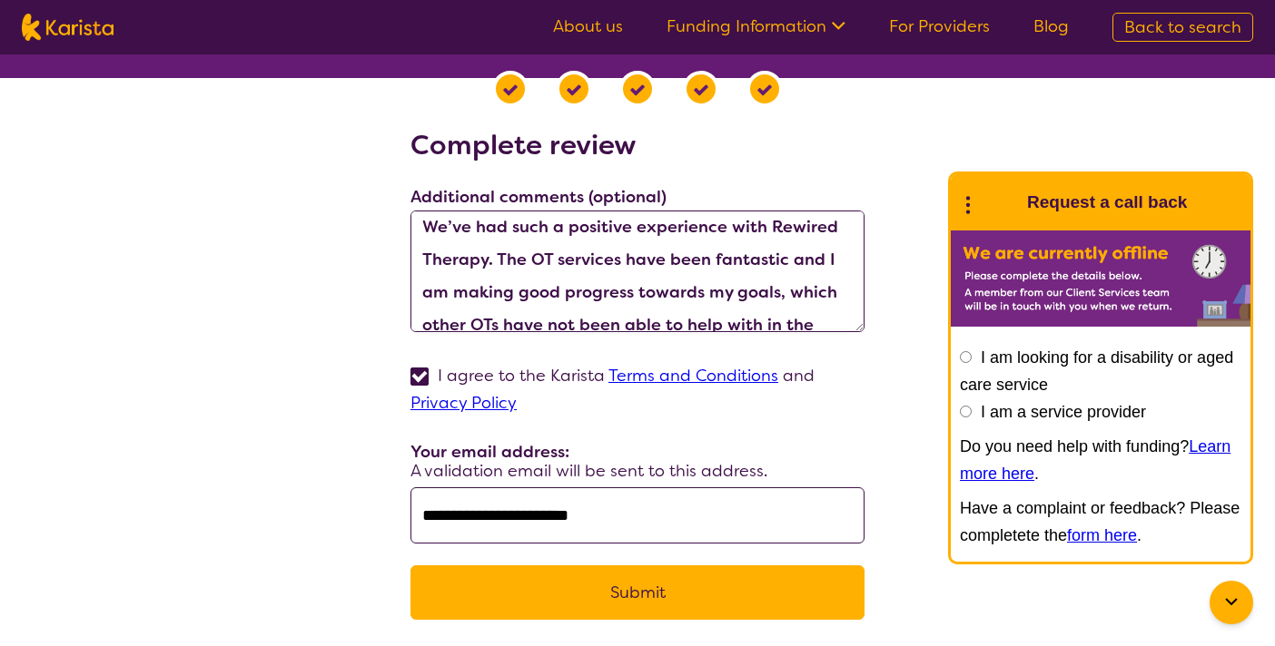
drag, startPoint x: 467, startPoint y: 227, endPoint x: 407, endPoint y: 227, distance: 59.9
click at [407, 227] on div "**********" at bounding box center [637, 385] width 1231 height 513
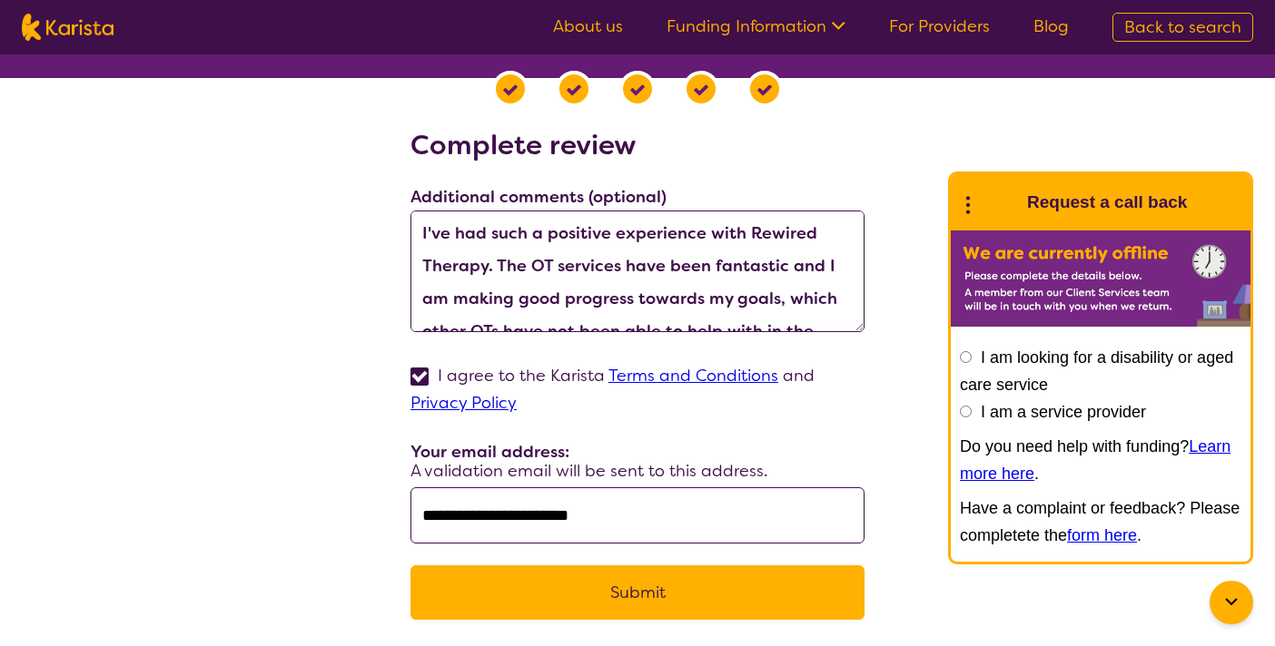
scroll to position [0, 0]
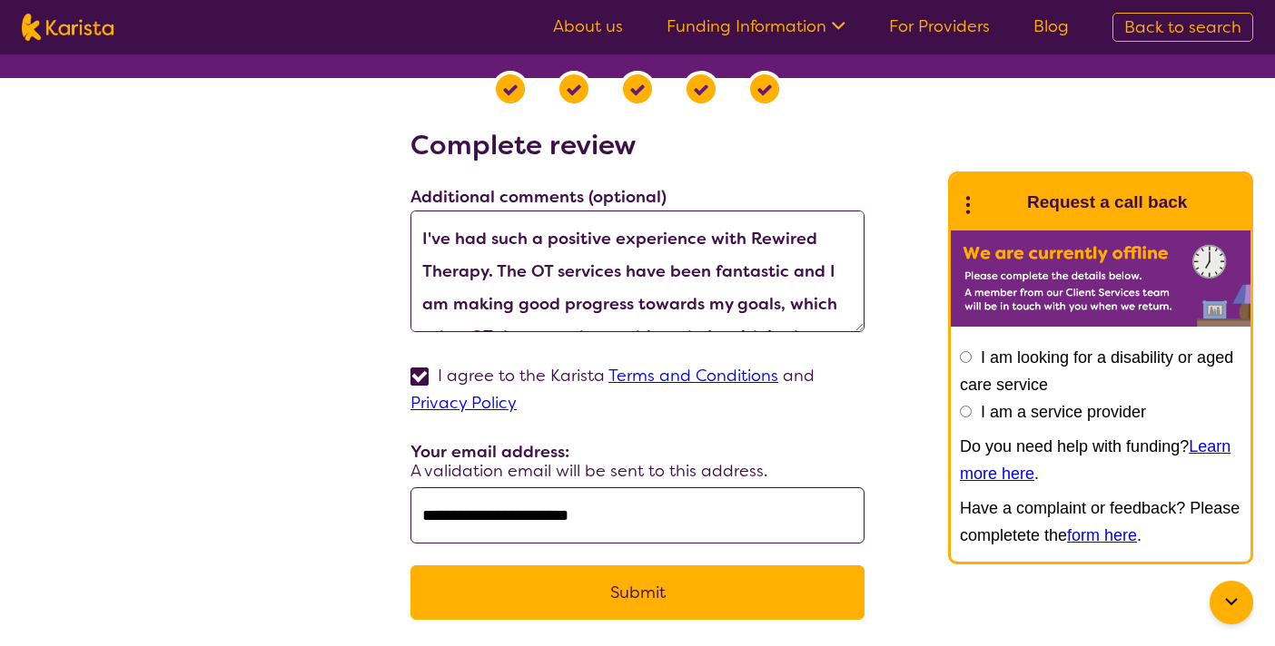
drag, startPoint x: 497, startPoint y: 275, endPoint x: 396, endPoint y: 233, distance: 109.1
click at [396, 233] on div "**********" at bounding box center [637, 385] width 1231 height 513
click at [483, 257] on textarea "I've had such a positive experience with Rewired Therapy. The OT services have …" at bounding box center [637, 272] width 454 height 122
click at [495, 241] on textarea "I've had such a positive experience with Rewired Therapy. The OT services have …" at bounding box center [637, 272] width 454 height 122
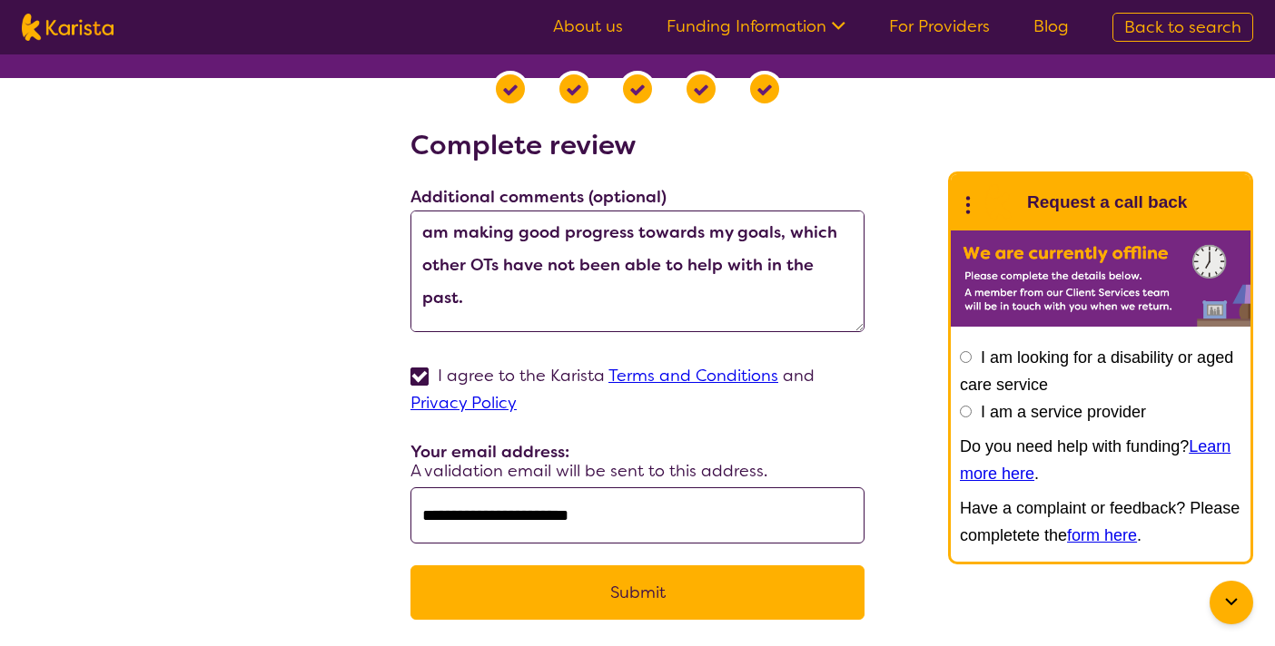
scroll to position [99, 0]
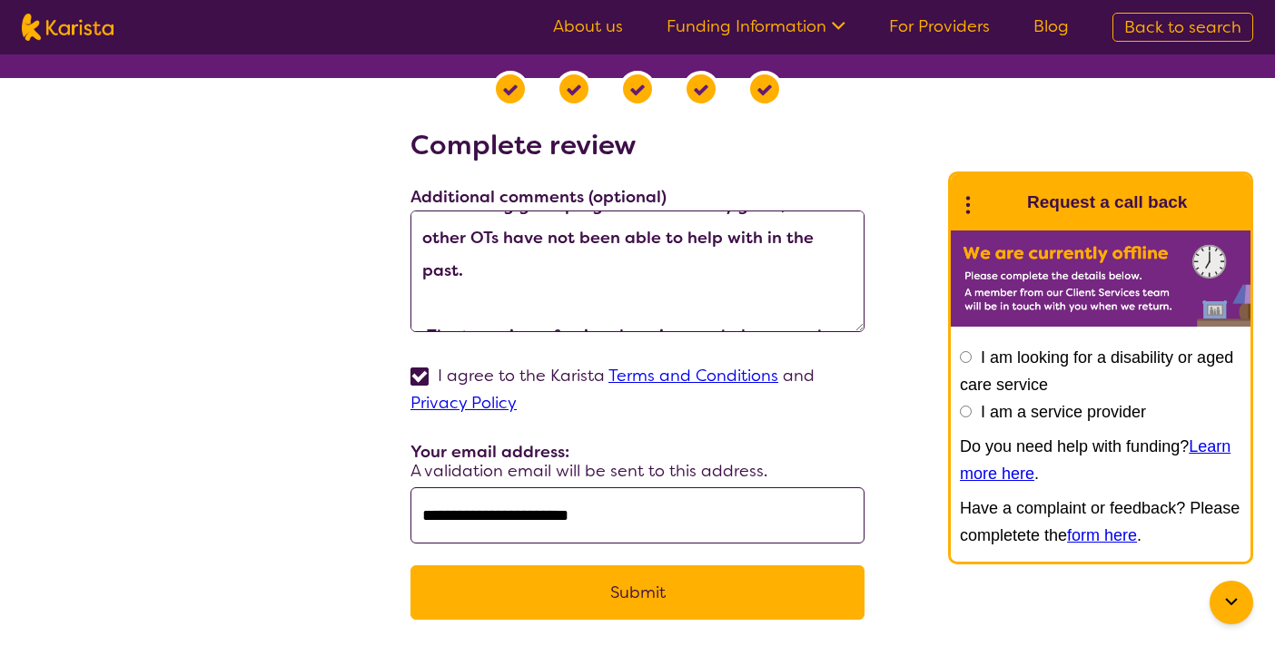
click at [837, 238] on textarea "I've had a very positive experience with Rewired Therapy. The OT services have …" at bounding box center [637, 272] width 454 height 122
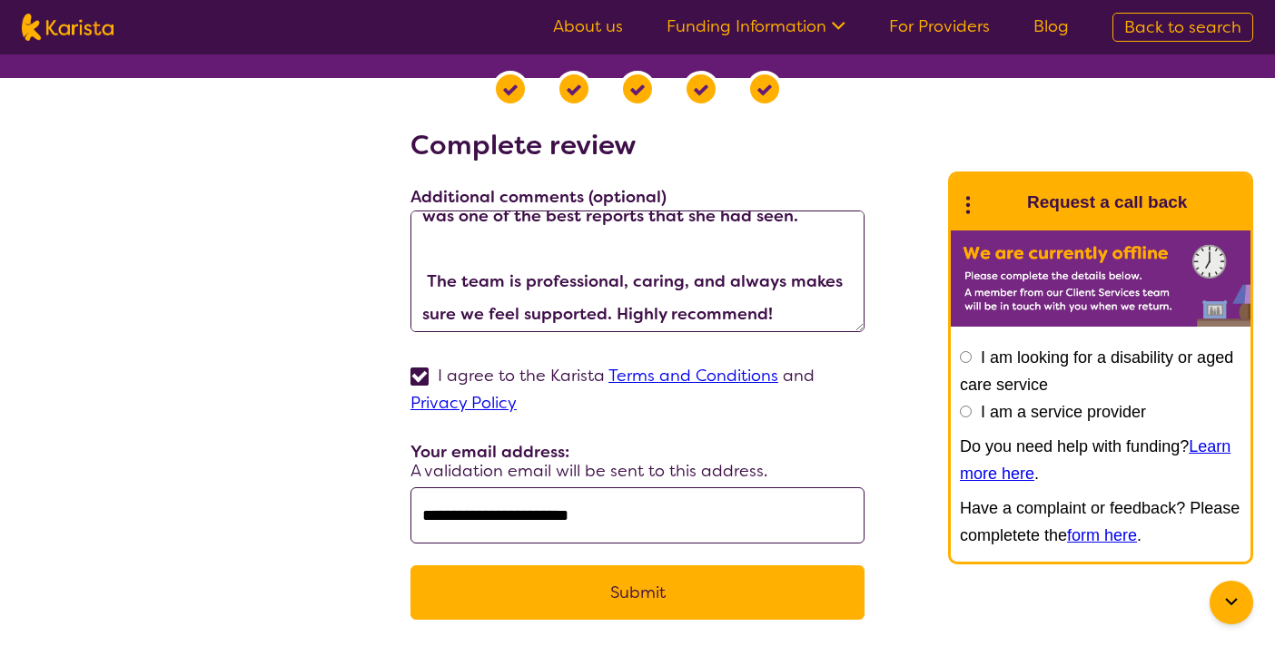
scroll to position [229, 0]
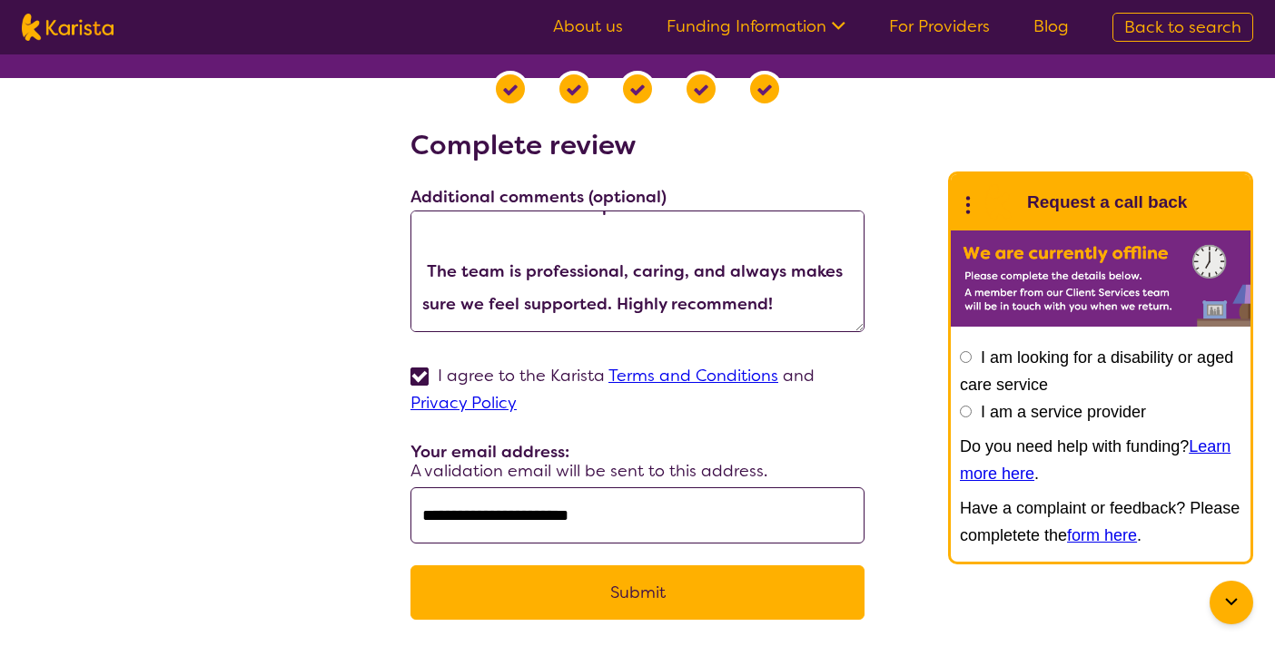
click at [650, 290] on textarea "I've had a very positive experience with Rewired Therapy. The OT services have …" at bounding box center [637, 272] width 454 height 122
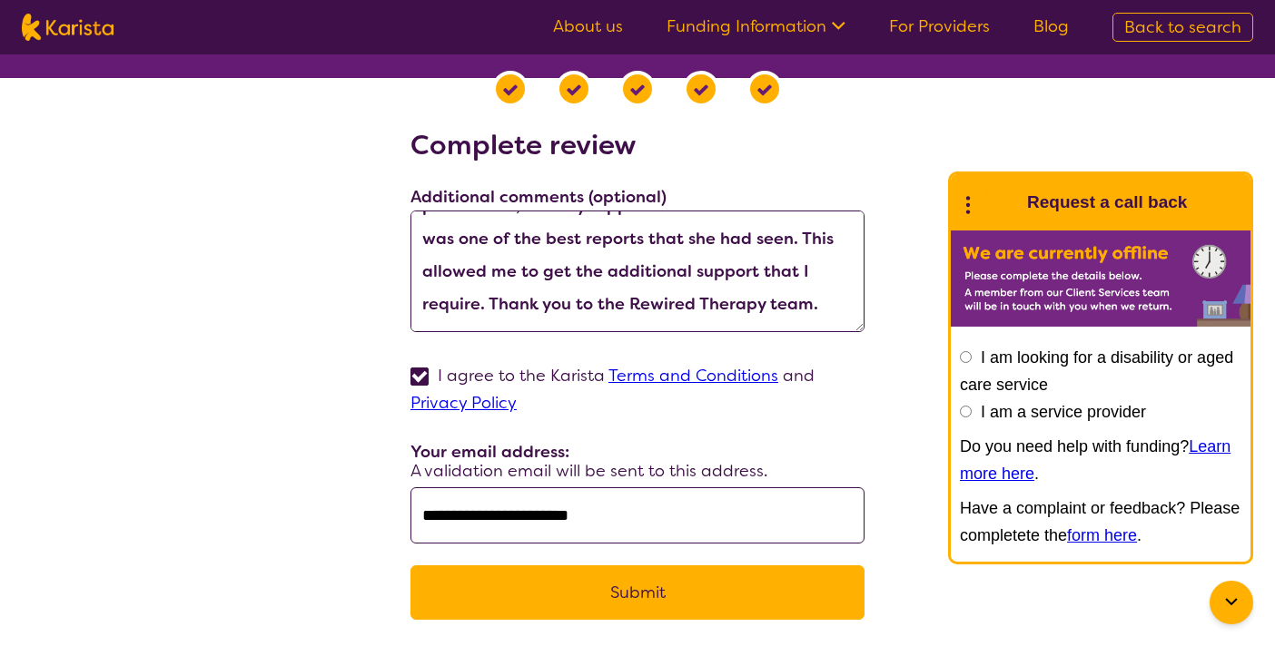
scroll to position [196, 0]
click at [793, 270] on textarea "I've had a very positive experience with Rewired Therapy. The OT services have …" at bounding box center [637, 272] width 454 height 122
click at [777, 297] on textarea "I've had a very positive experience with Rewired Therapy. The OT services have …" at bounding box center [637, 272] width 454 height 122
type textarea "I've had a very positive experience with Rewired Therapy. The OT services have …"
click at [683, 598] on button "Submit" at bounding box center [637, 593] width 454 height 54
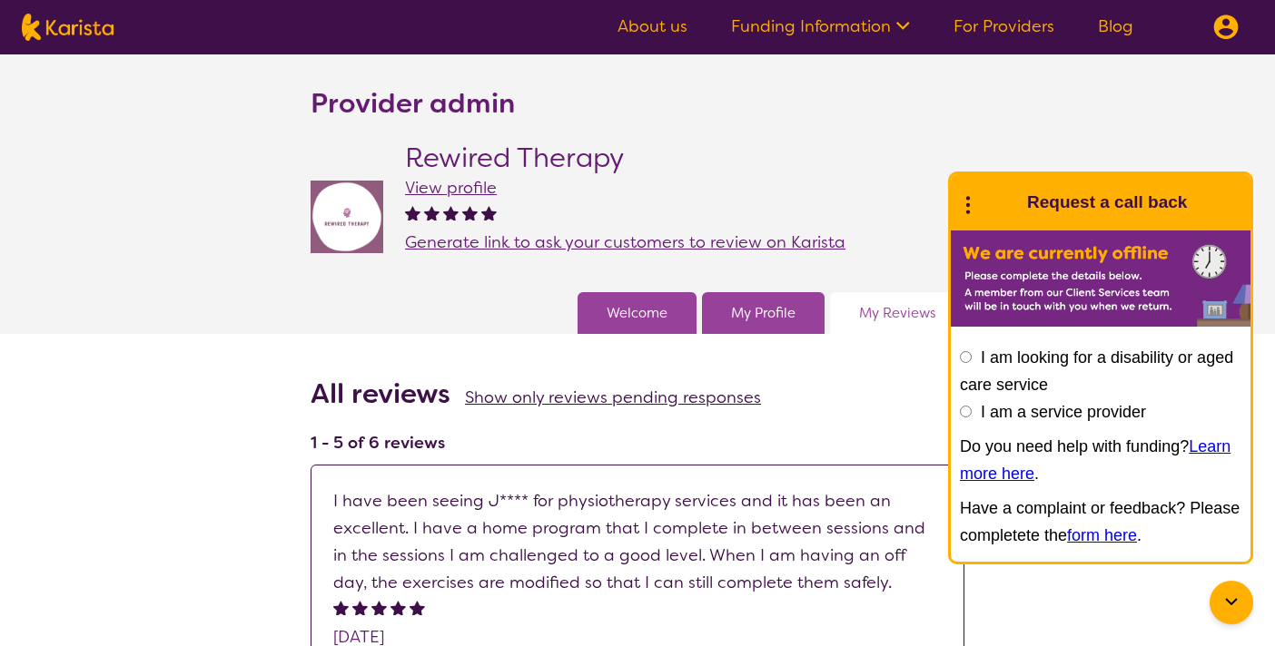
click at [98, 32] on img at bounding box center [68, 27] width 92 height 27
select select "EC"
select select "NDIS"
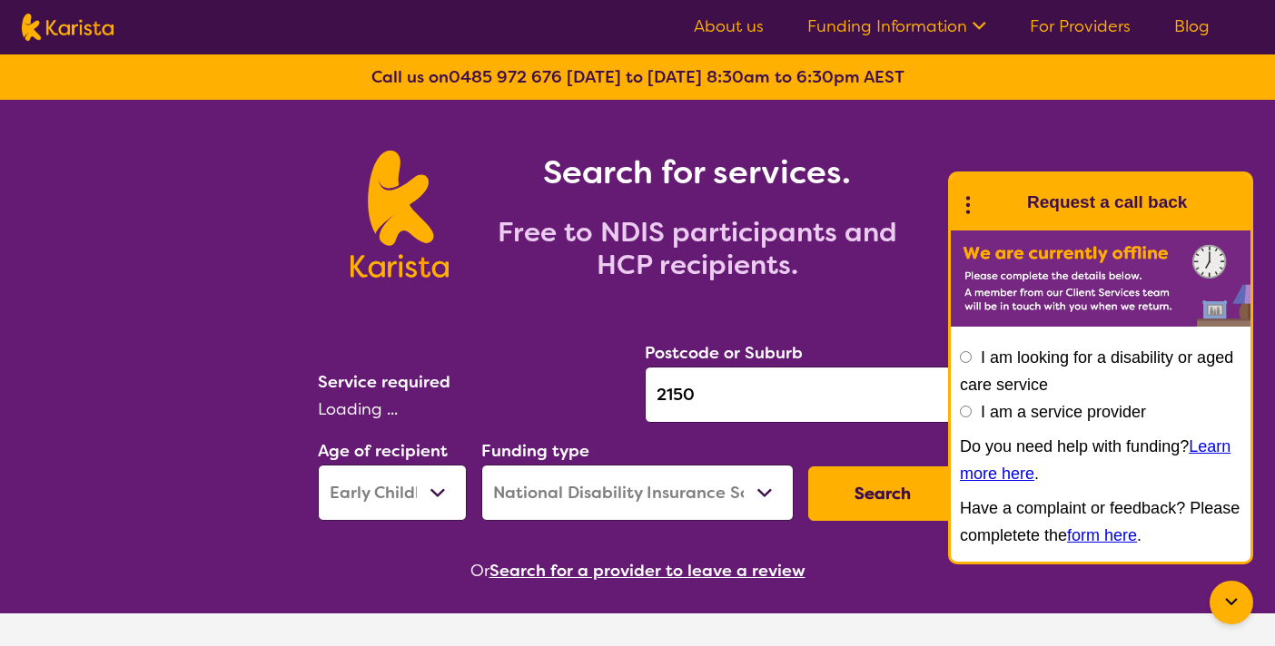
select select "[MEDICAL_DATA]"
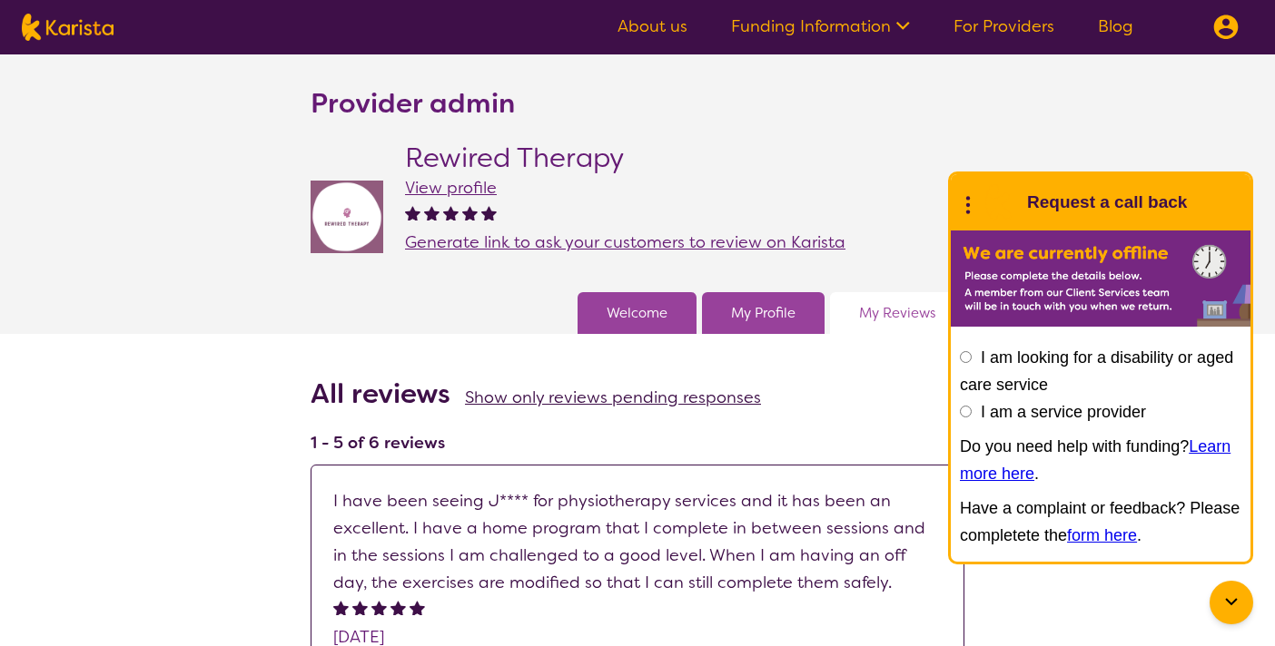
click at [465, 180] on span "View profile" at bounding box center [451, 188] width 92 height 22
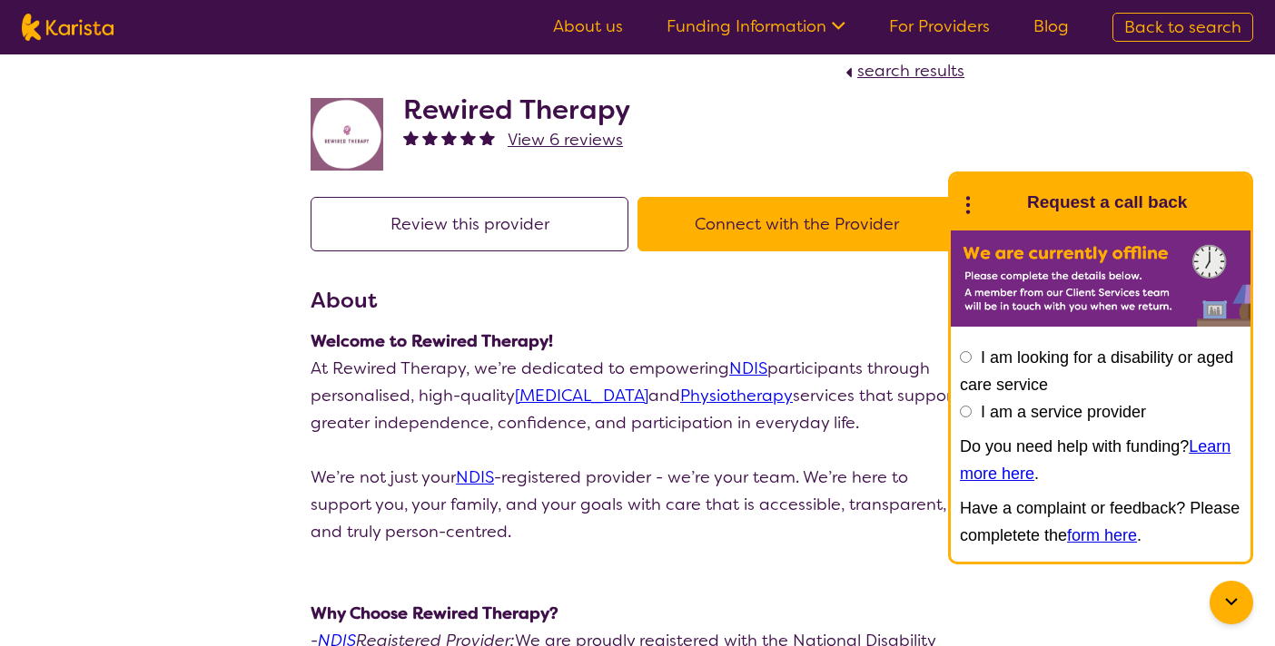
scroll to position [21, 0]
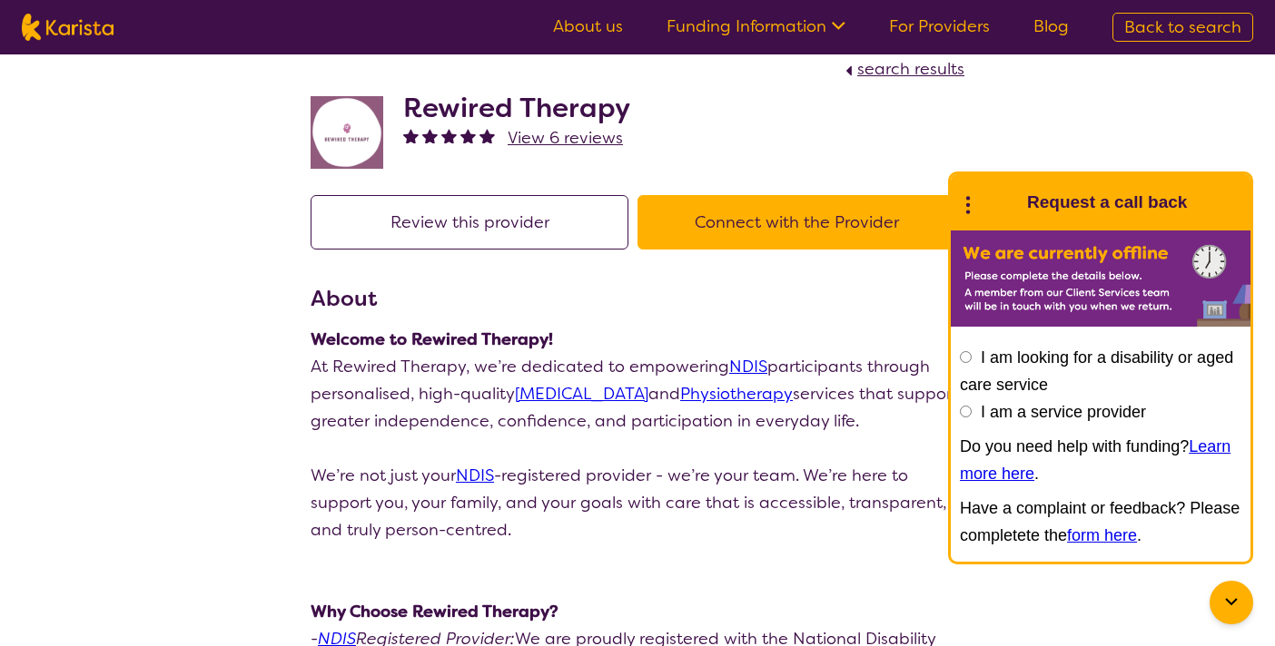
click at [583, 146] on span "View 6 reviews" at bounding box center [564, 138] width 115 height 22
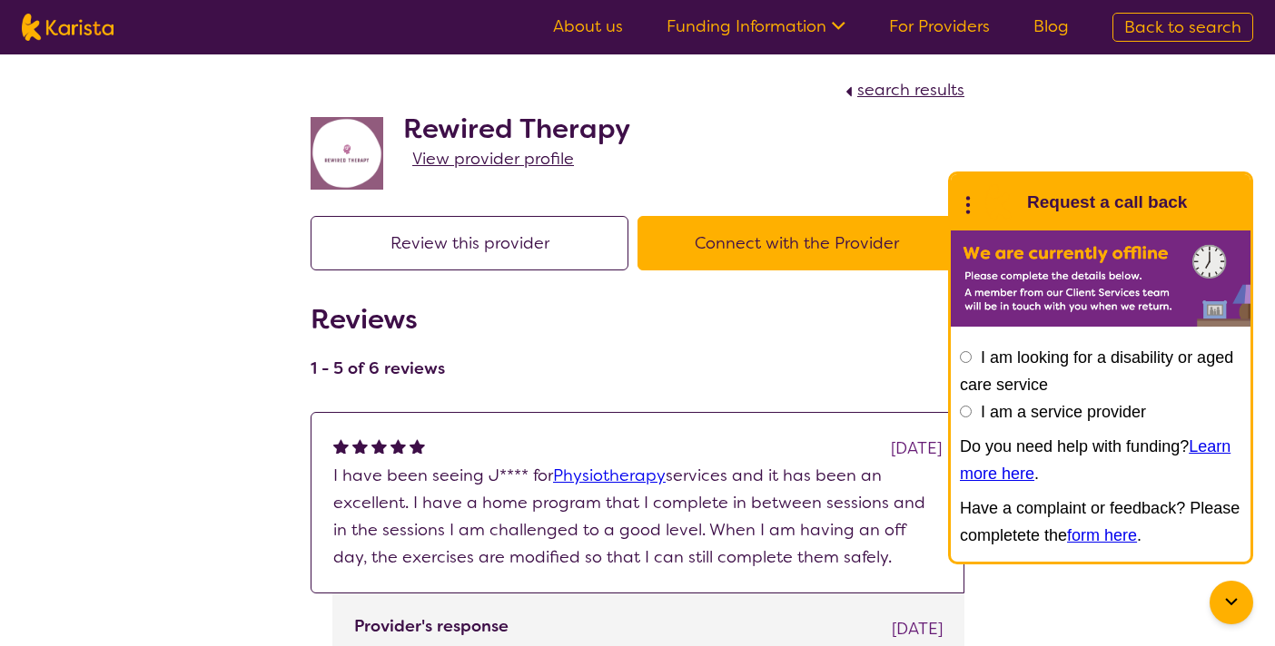
click at [935, 11] on nav "About us Funding Information NDIS - National Disability Insurance Scheme HCP - …" at bounding box center [637, 27] width 1275 height 54
click at [942, 20] on link "For Providers" at bounding box center [939, 26] width 101 height 22
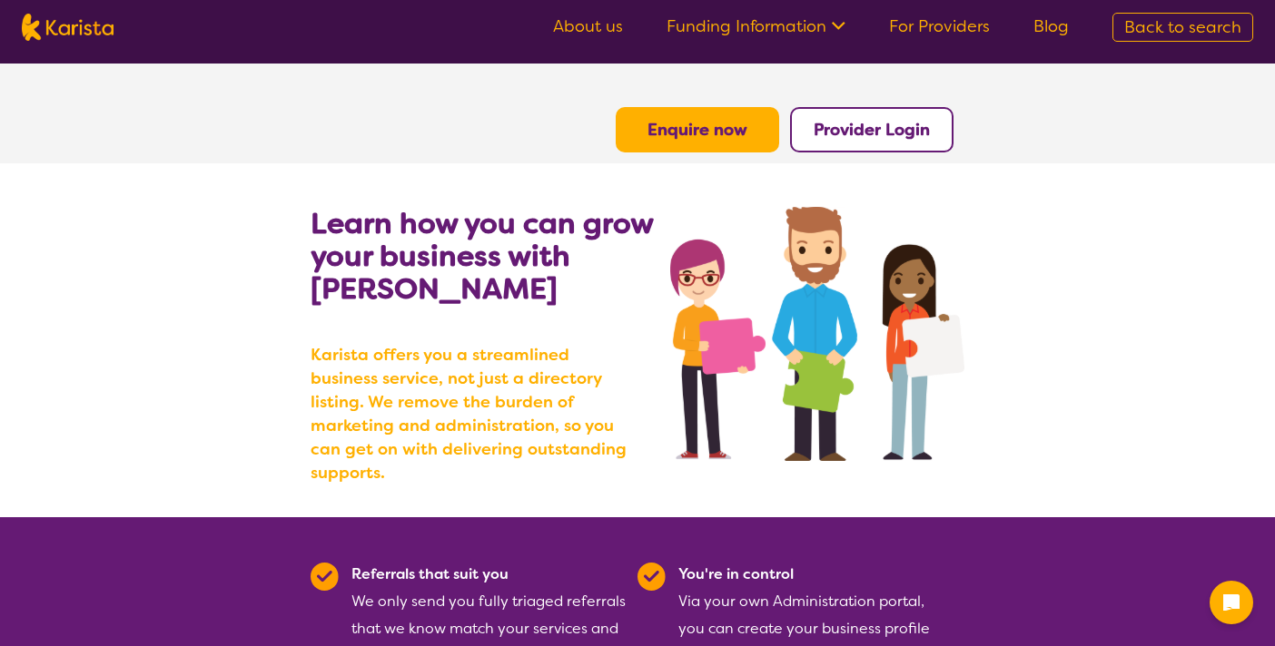
click at [914, 143] on button "Provider Login" at bounding box center [871, 129] width 163 height 45
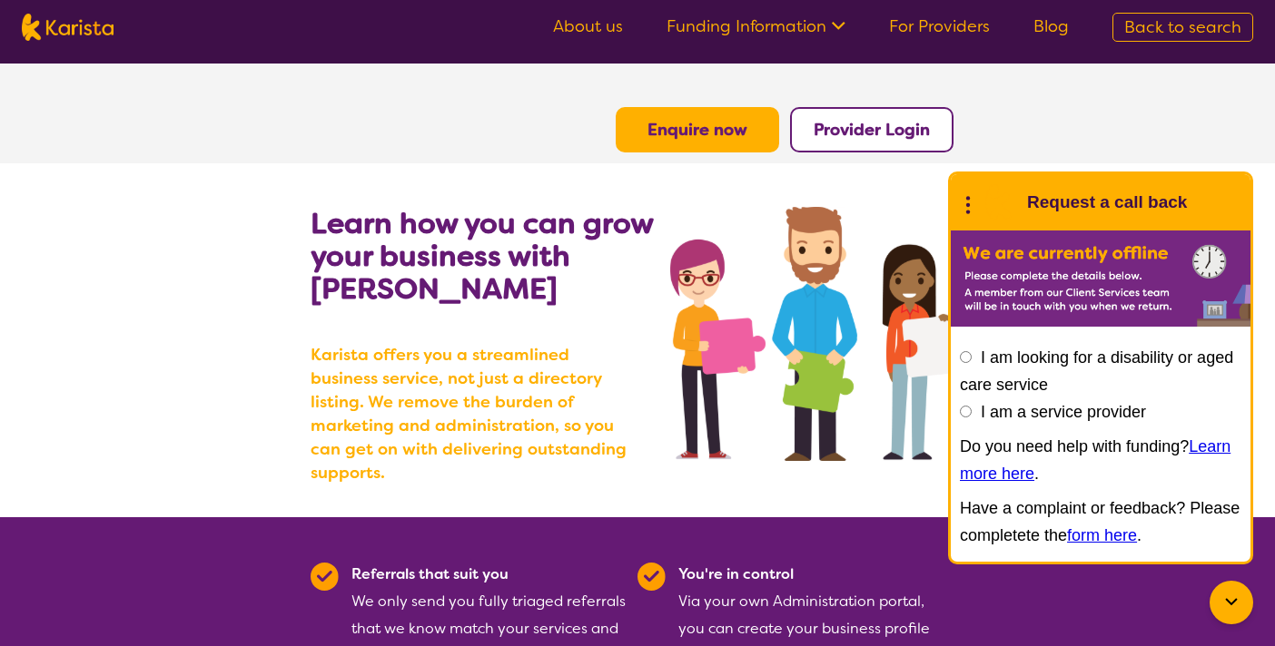
click at [899, 127] on b "Provider Login" at bounding box center [871, 130] width 116 height 22
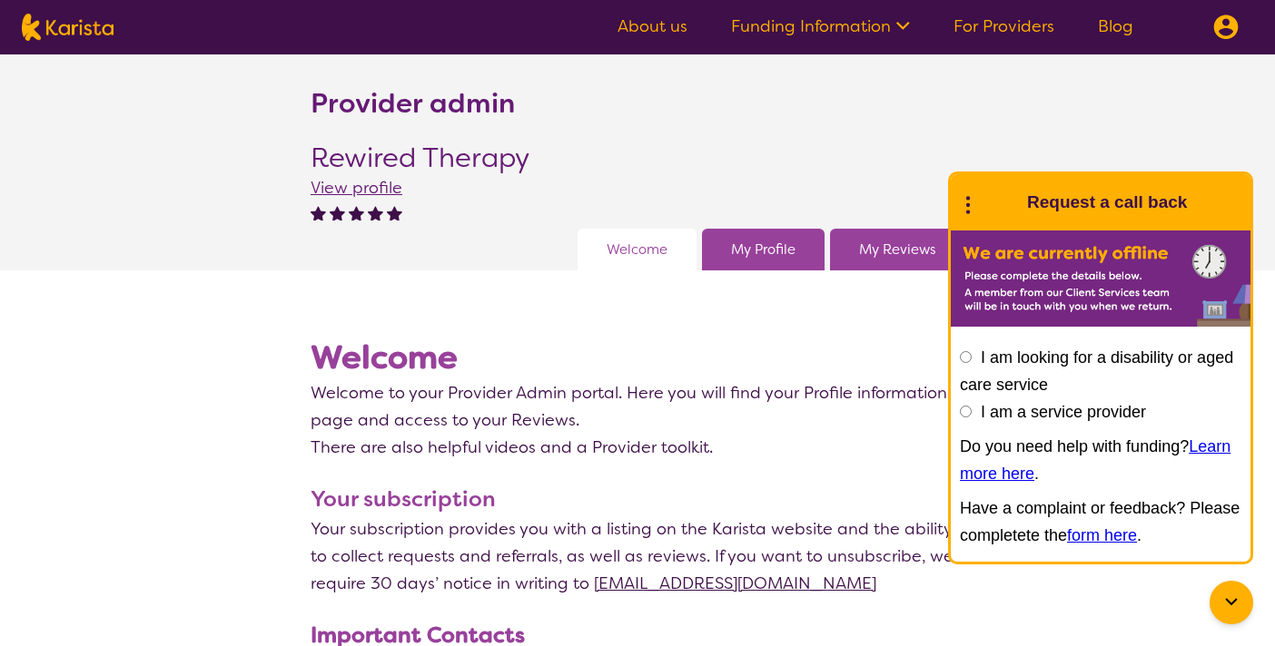
click at [873, 244] on link "My Reviews" at bounding box center [897, 249] width 76 height 27
